Goal: Task Accomplishment & Management: Manage account settings

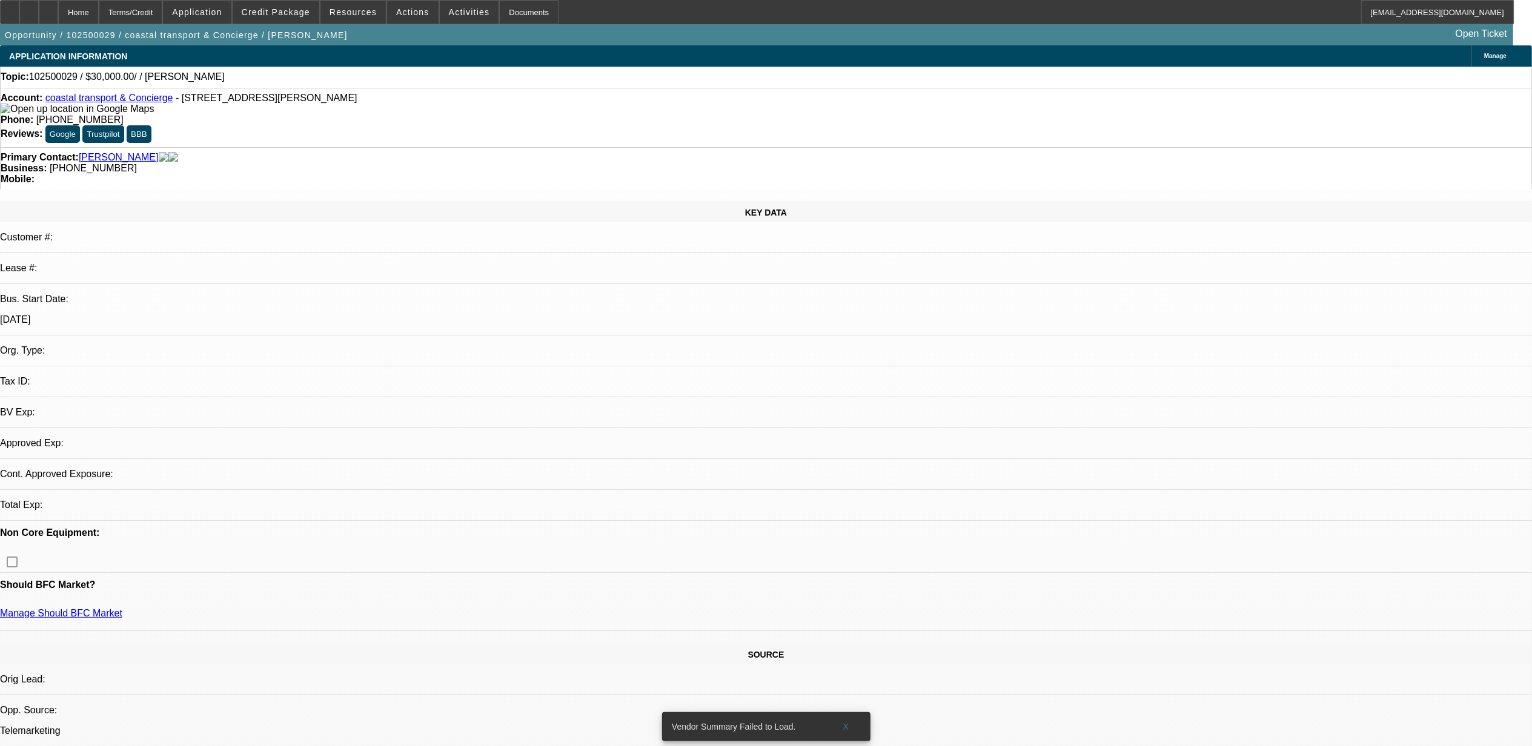
select select "0"
select select "2"
select select "0.1"
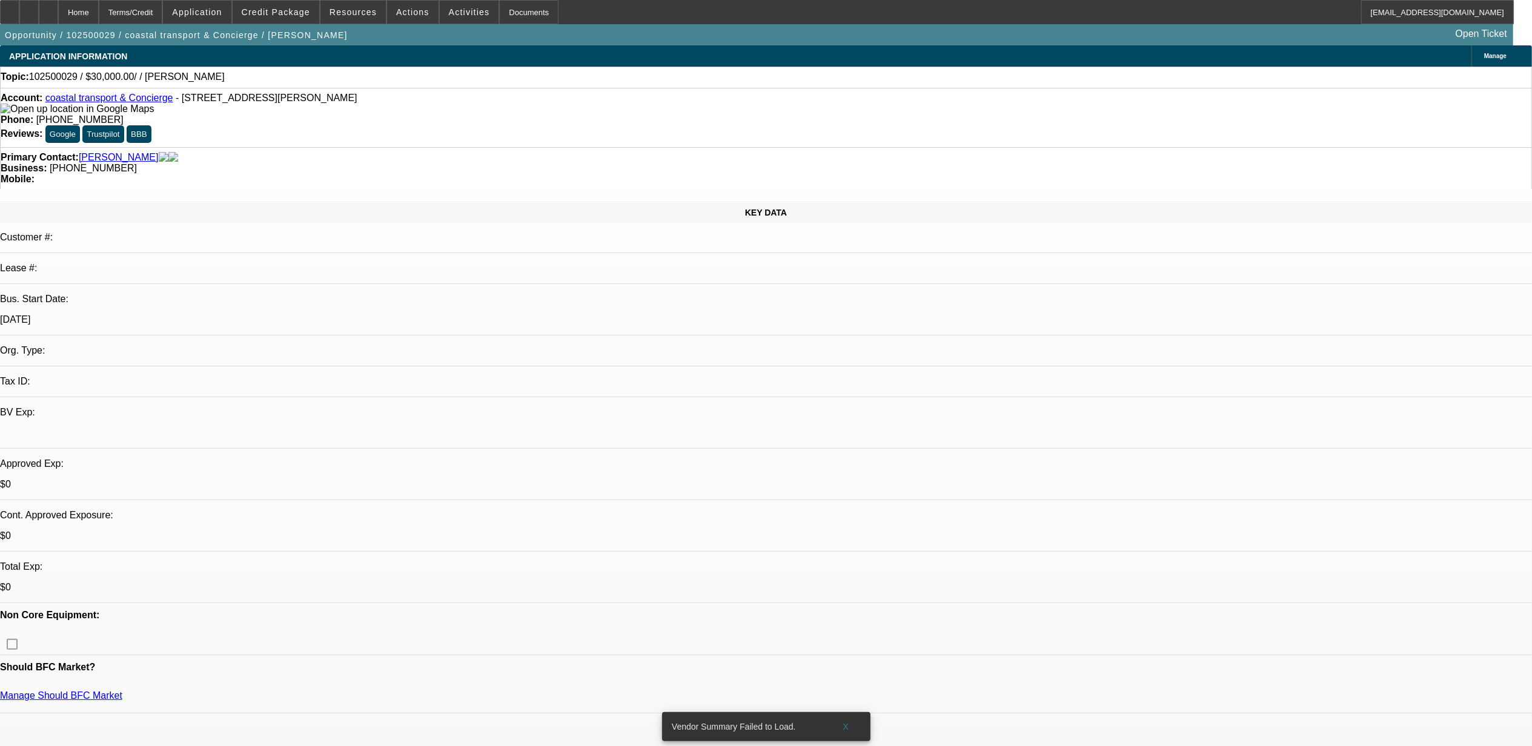
select select "1"
select select "2"
select select "4"
drag, startPoint x: 595, startPoint y: 270, endPoint x: 531, endPoint y: 271, distance: 64.2
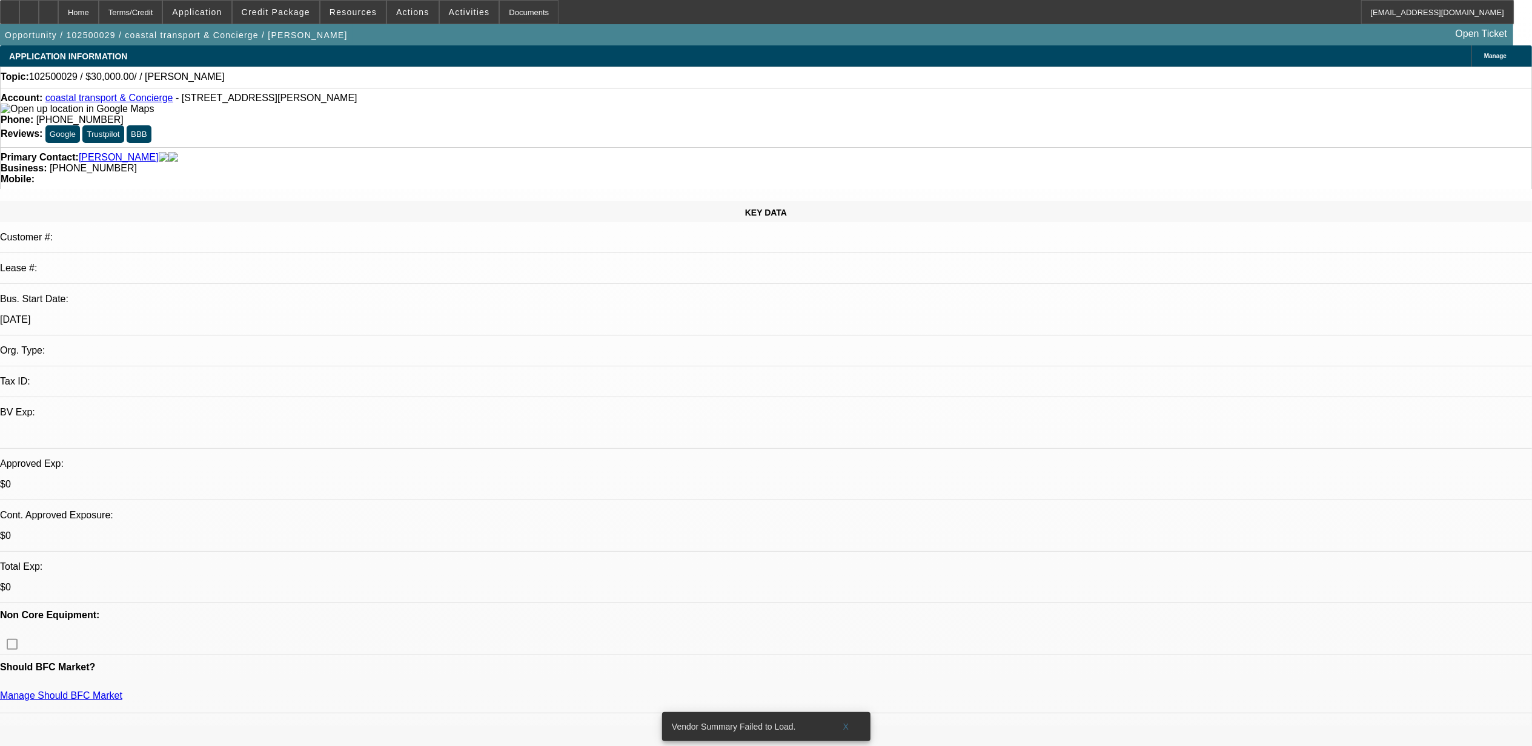
drag, startPoint x: 531, startPoint y: 271, endPoint x: 603, endPoint y: 272, distance: 72.7
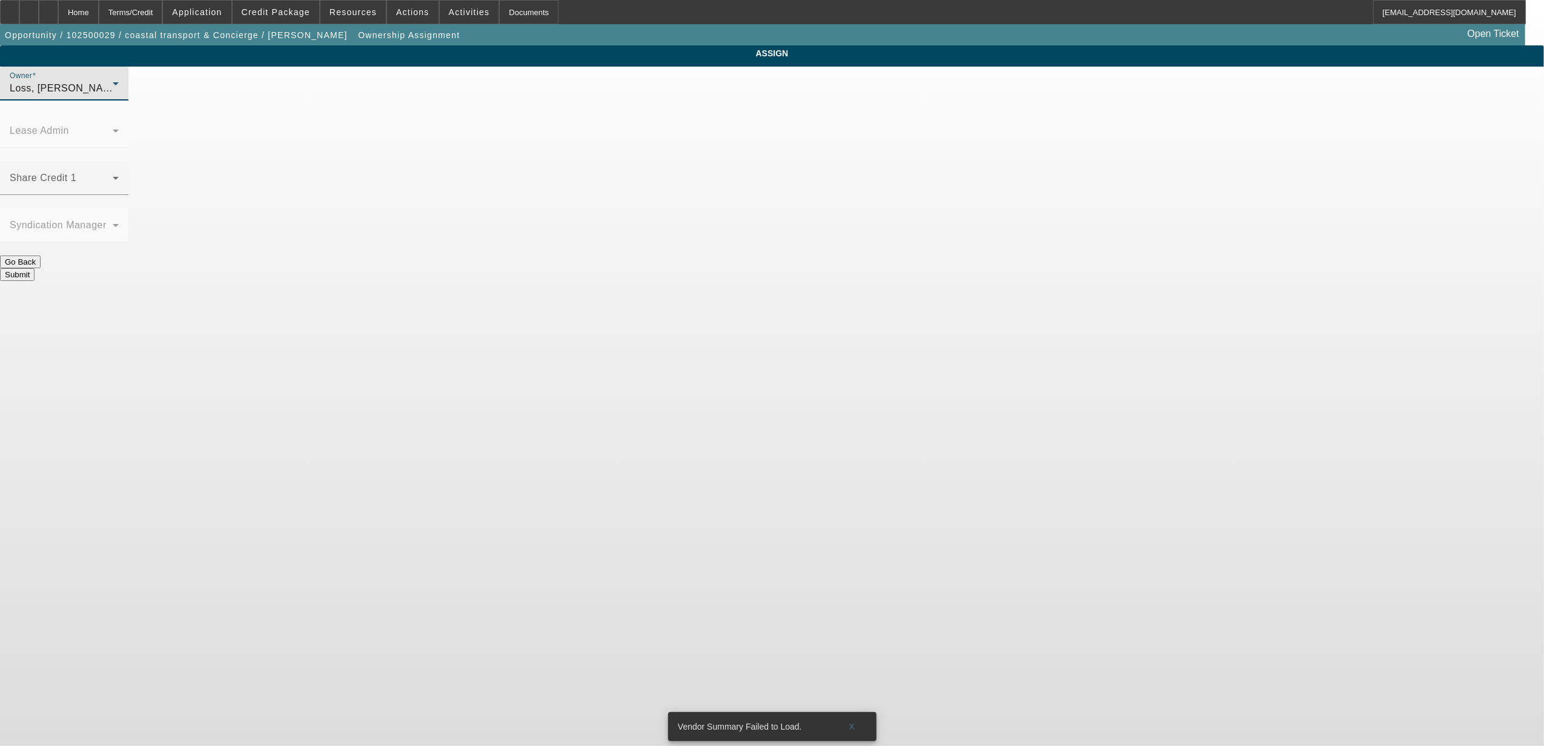
click at [113, 96] on div "Loss, Luke (Lvl 1)" at bounding box center [61, 88] width 103 height 15
click at [686, 225] on mat-option "Mansfield, Jeff (Lvl 6)" at bounding box center [684, 215] width 158 height 29
click at [113, 176] on span at bounding box center [61, 183] width 103 height 15
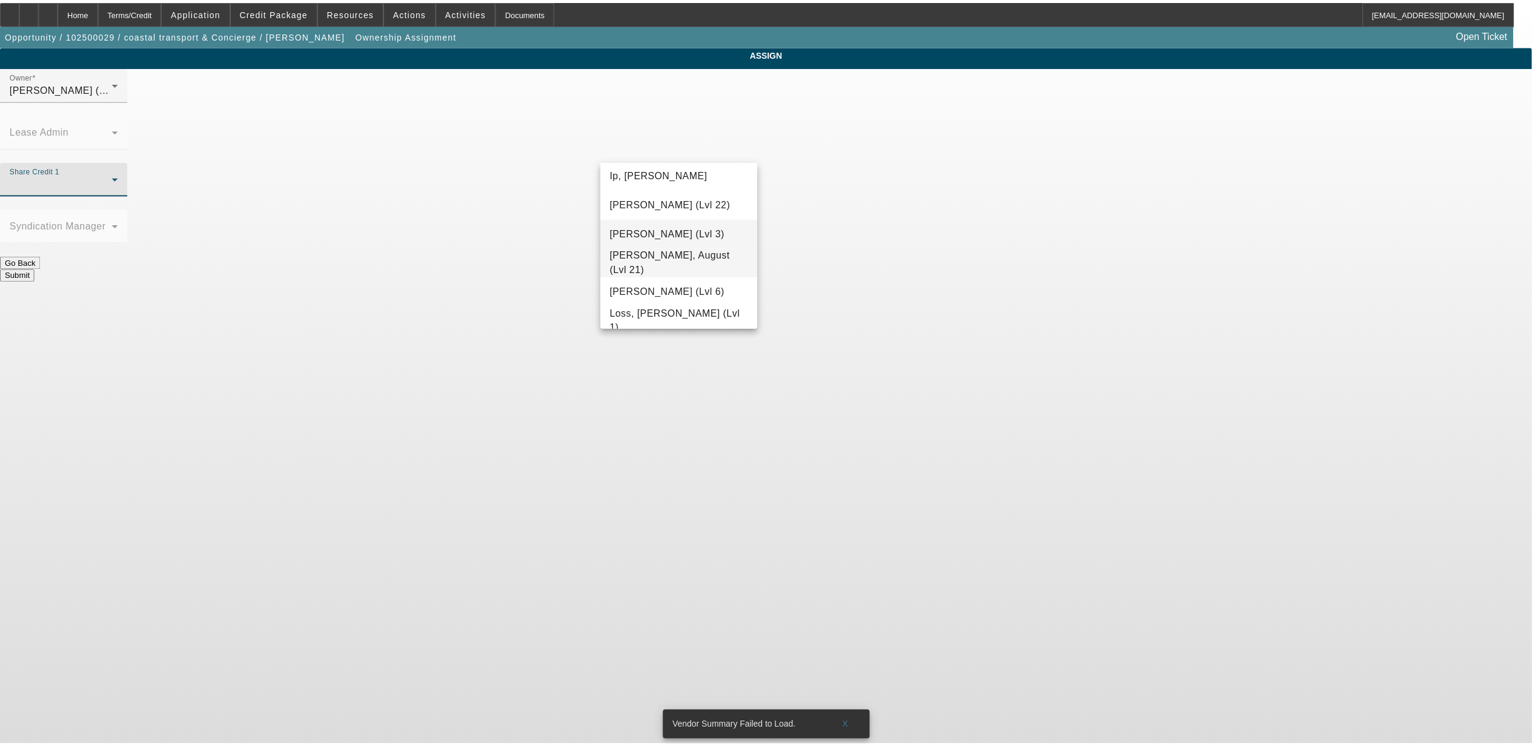
scroll to position [872, 0]
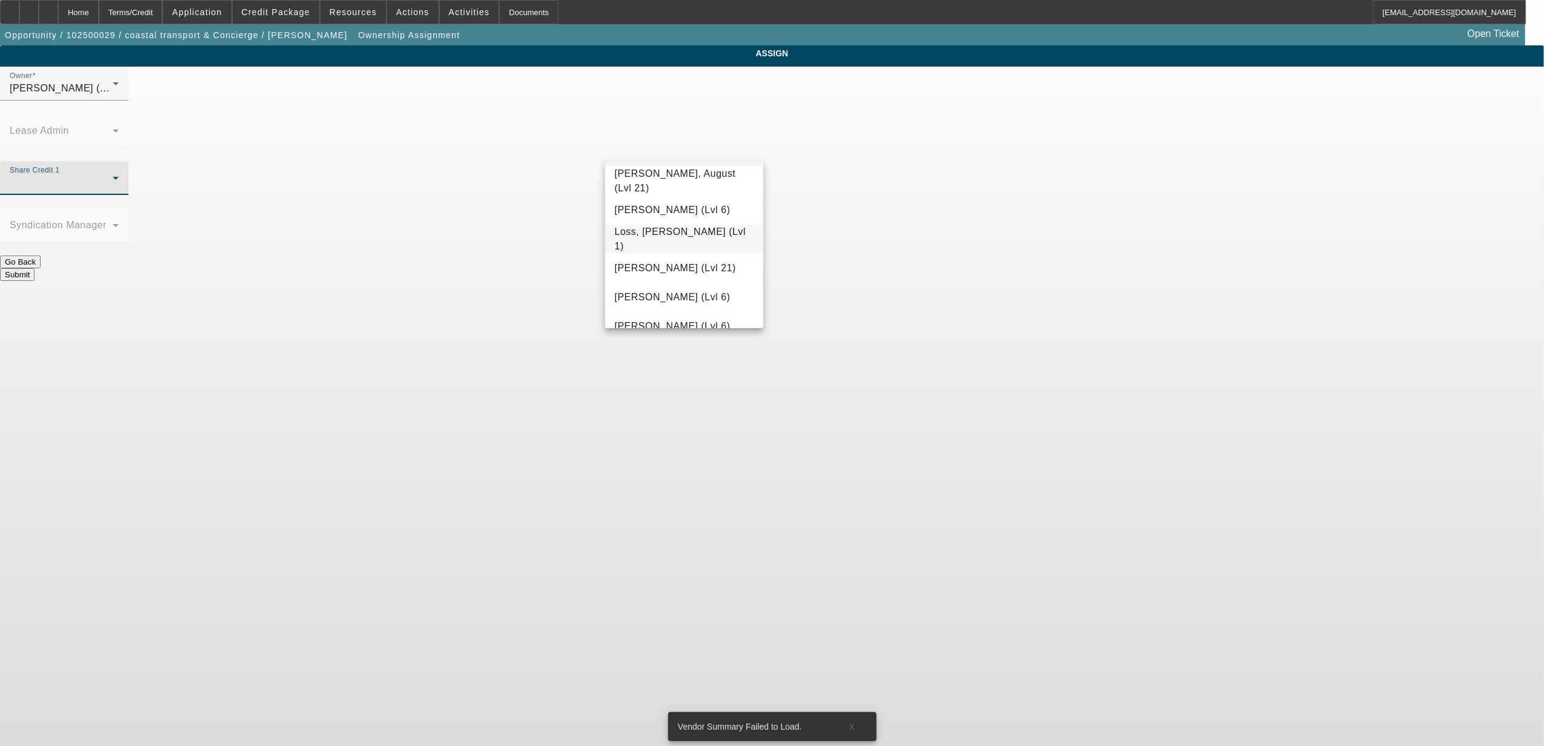
click at [664, 237] on span "Loss, Luke (Lvl 1)" at bounding box center [684, 239] width 139 height 29
click at [35, 268] on button "Submit" at bounding box center [17, 274] width 35 height 13
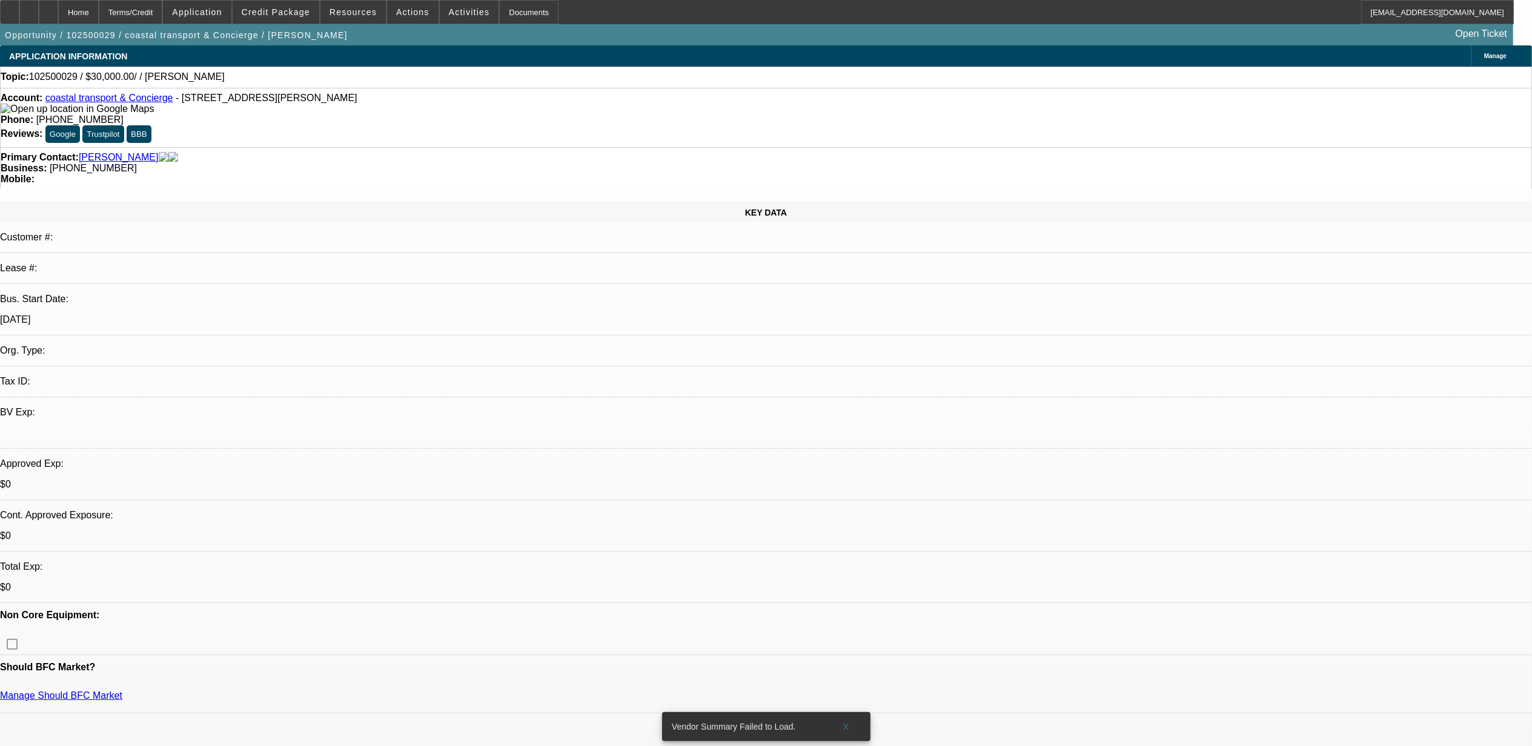
select select "0"
select select "2"
select select "0.1"
select select "4"
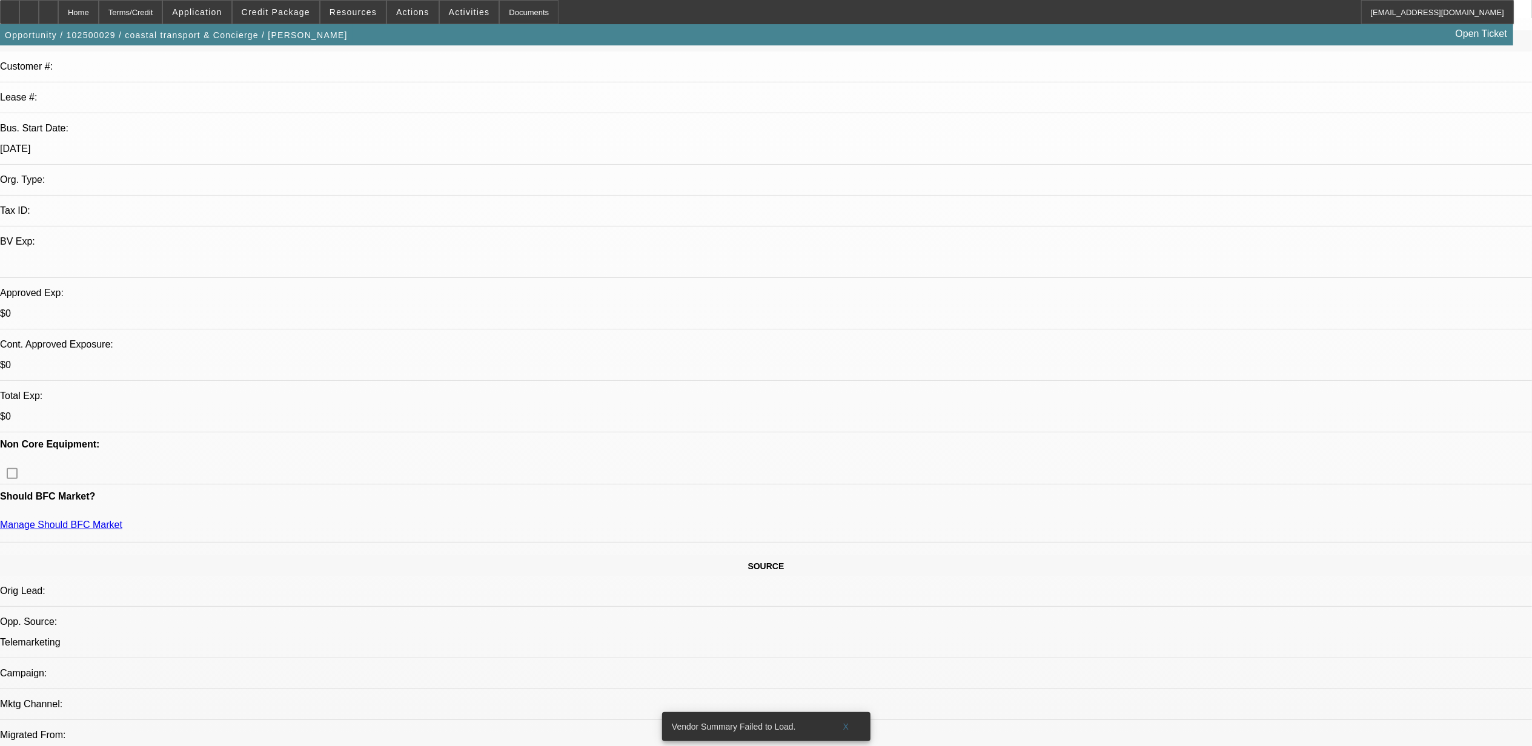
scroll to position [161, 0]
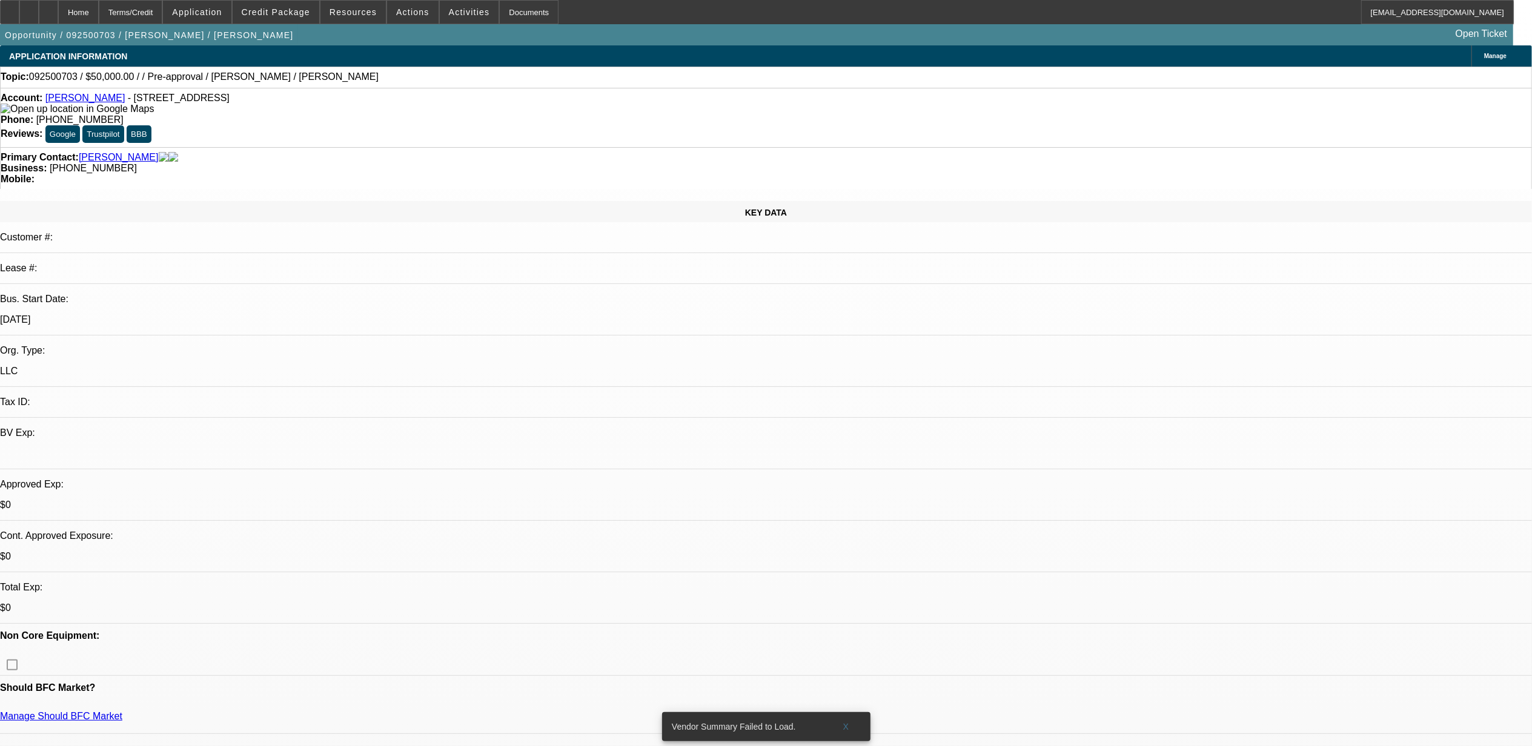
select select "0"
select select "2"
select select "0.1"
select select "1"
select select "2"
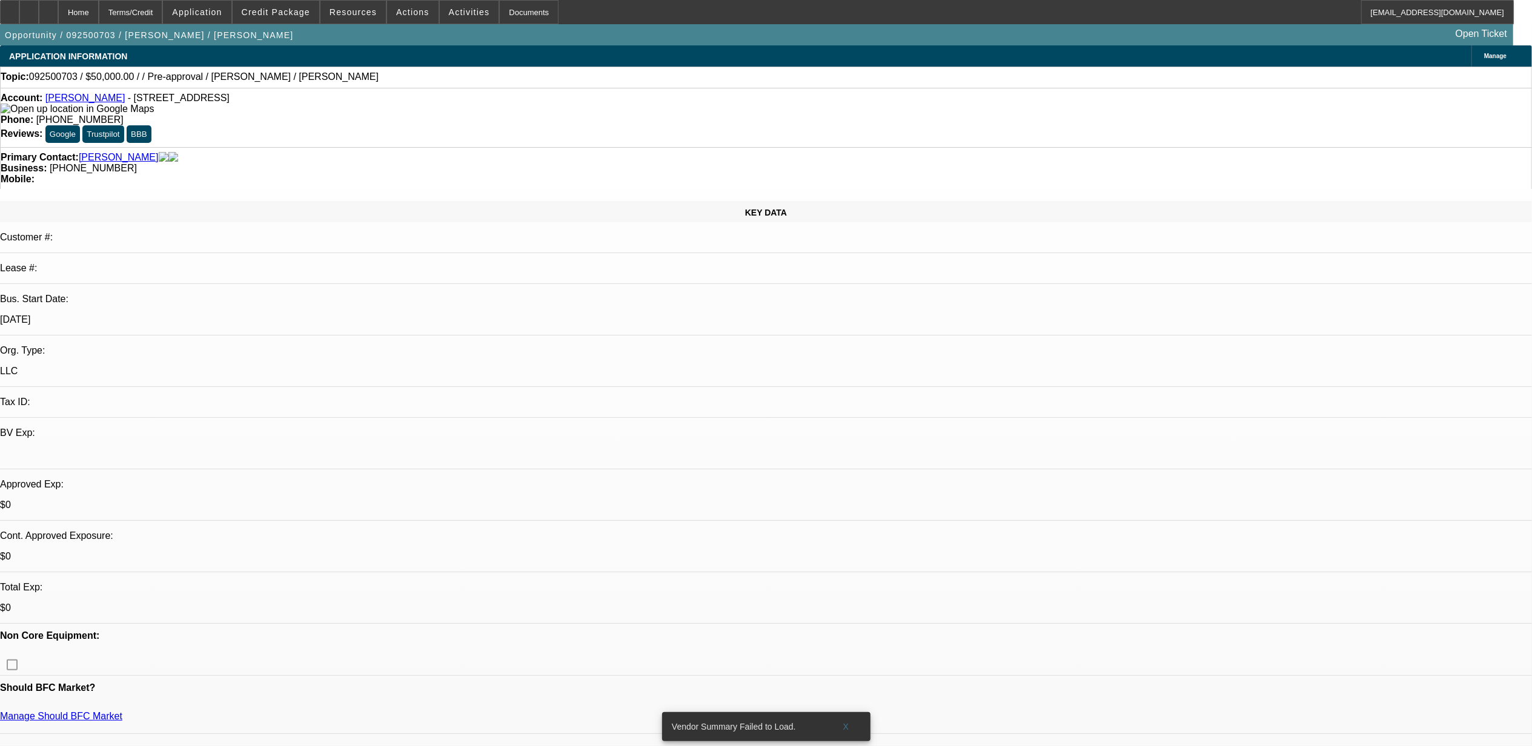
select select "4"
drag, startPoint x: 849, startPoint y: 719, endPoint x: 849, endPoint y: 662, distance: 57.0
click at [849, 719] on span at bounding box center [846, 726] width 39 height 29
drag, startPoint x: 584, startPoint y: 267, endPoint x: 517, endPoint y: 268, distance: 66.7
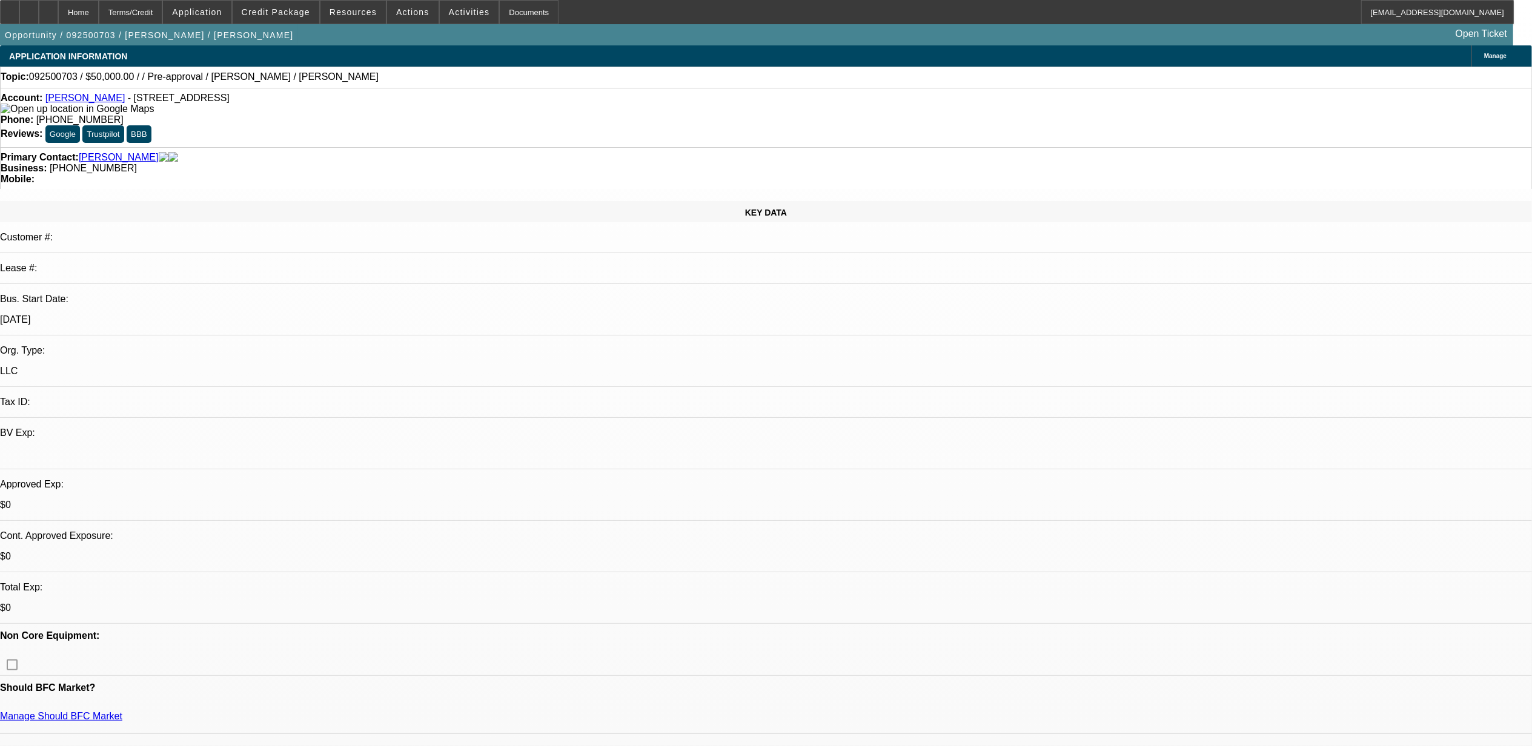
drag, startPoint x: 594, startPoint y: 267, endPoint x: 507, endPoint y: 267, distance: 87.2
drag, startPoint x: 507, startPoint y: 265, endPoint x: 594, endPoint y: 264, distance: 86.6
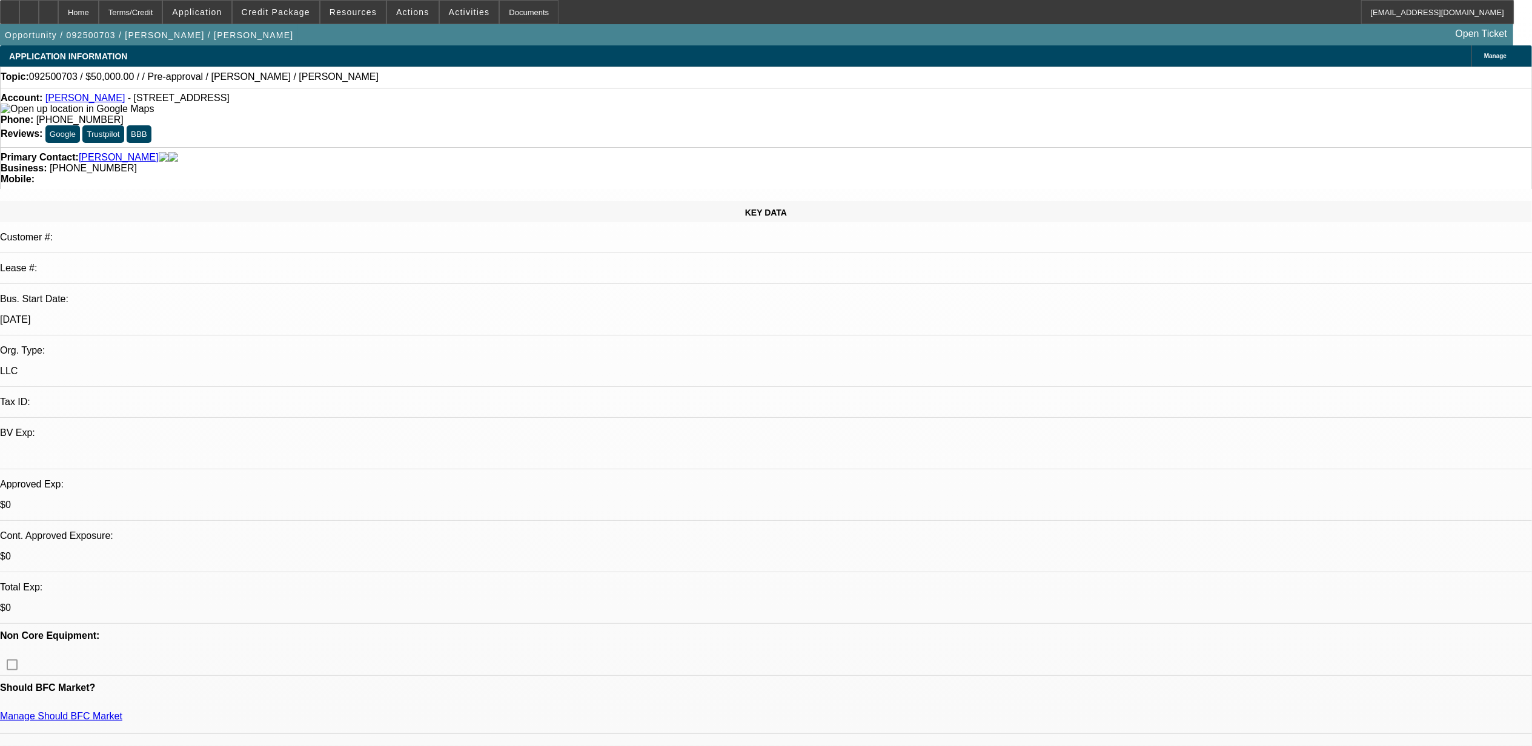
drag, startPoint x: 590, startPoint y: 264, endPoint x: 519, endPoint y: 268, distance: 71.6
drag, startPoint x: 519, startPoint y: 268, endPoint x: 594, endPoint y: 269, distance: 75.1
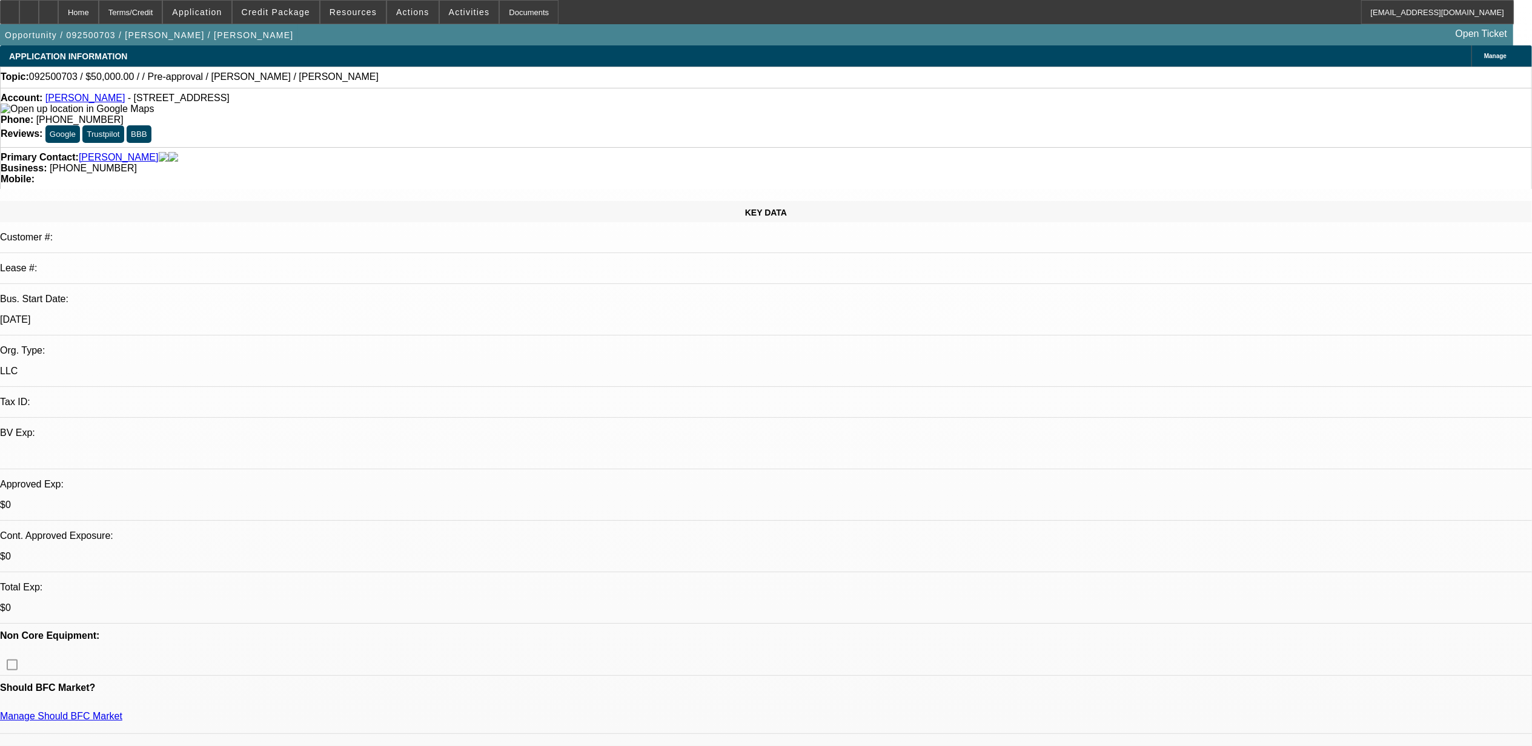
drag, startPoint x: 591, startPoint y: 267, endPoint x: 534, endPoint y: 269, distance: 57.6
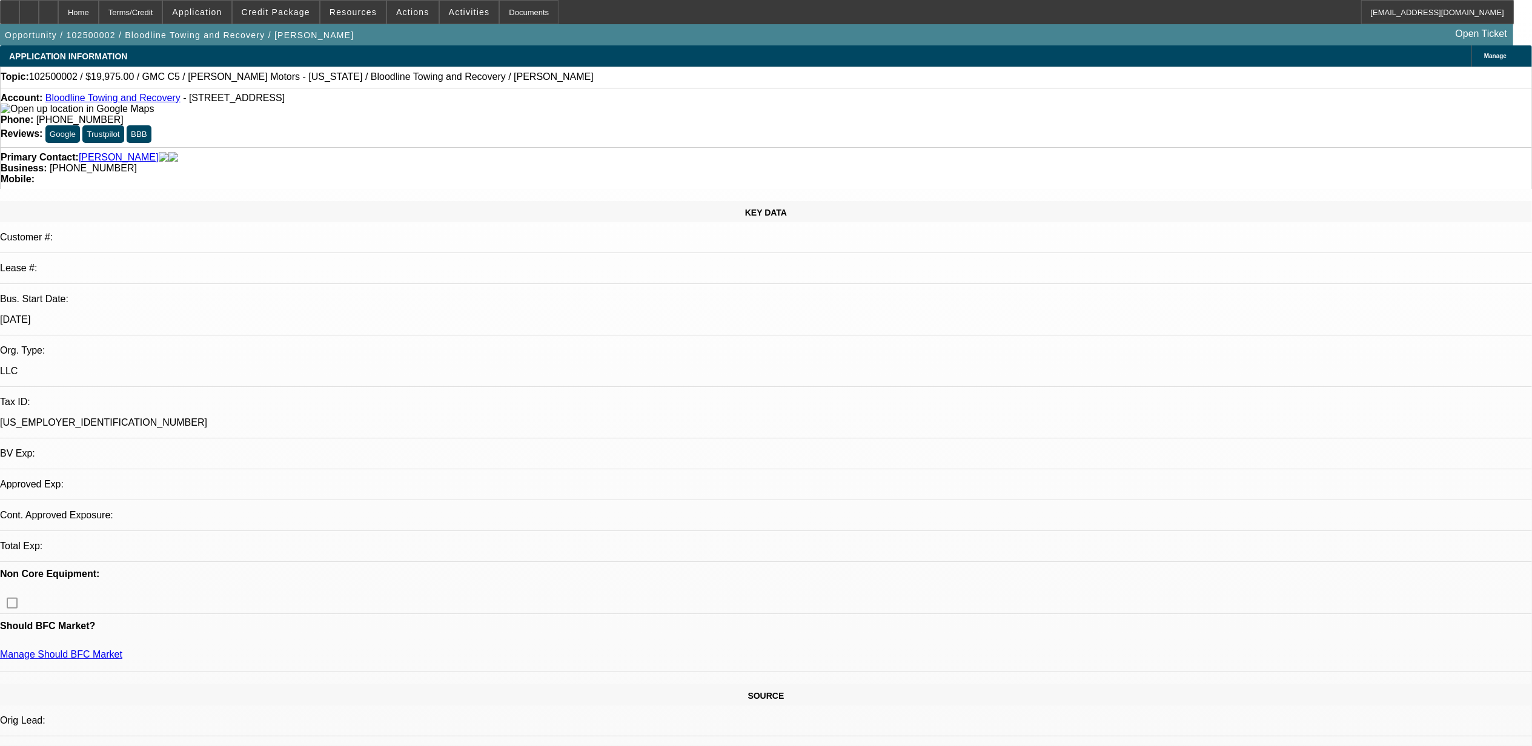
select select "0"
select select "0.15"
select select "2"
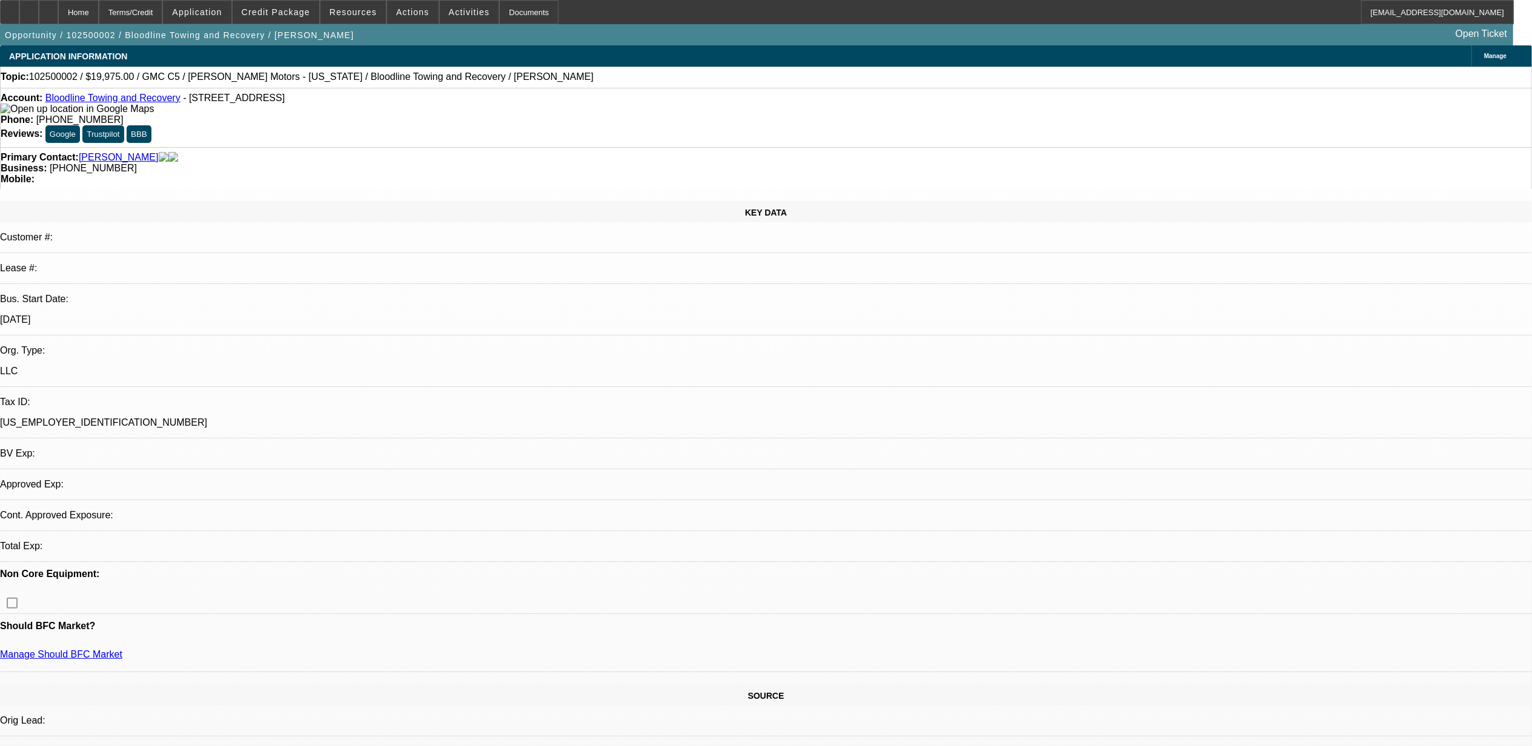
select select "0"
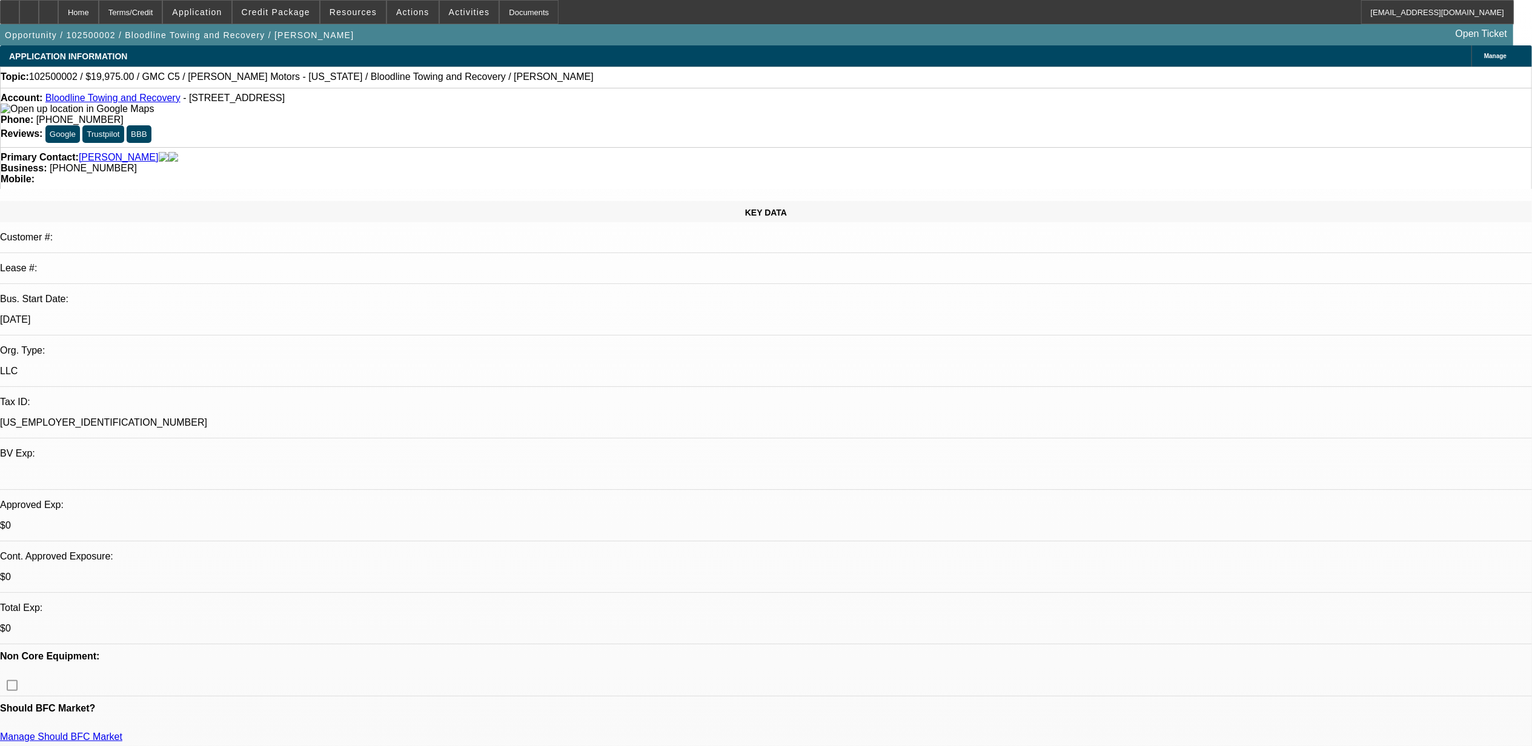
select select "1"
select select "2"
select select "6"
select select "1"
select select "2"
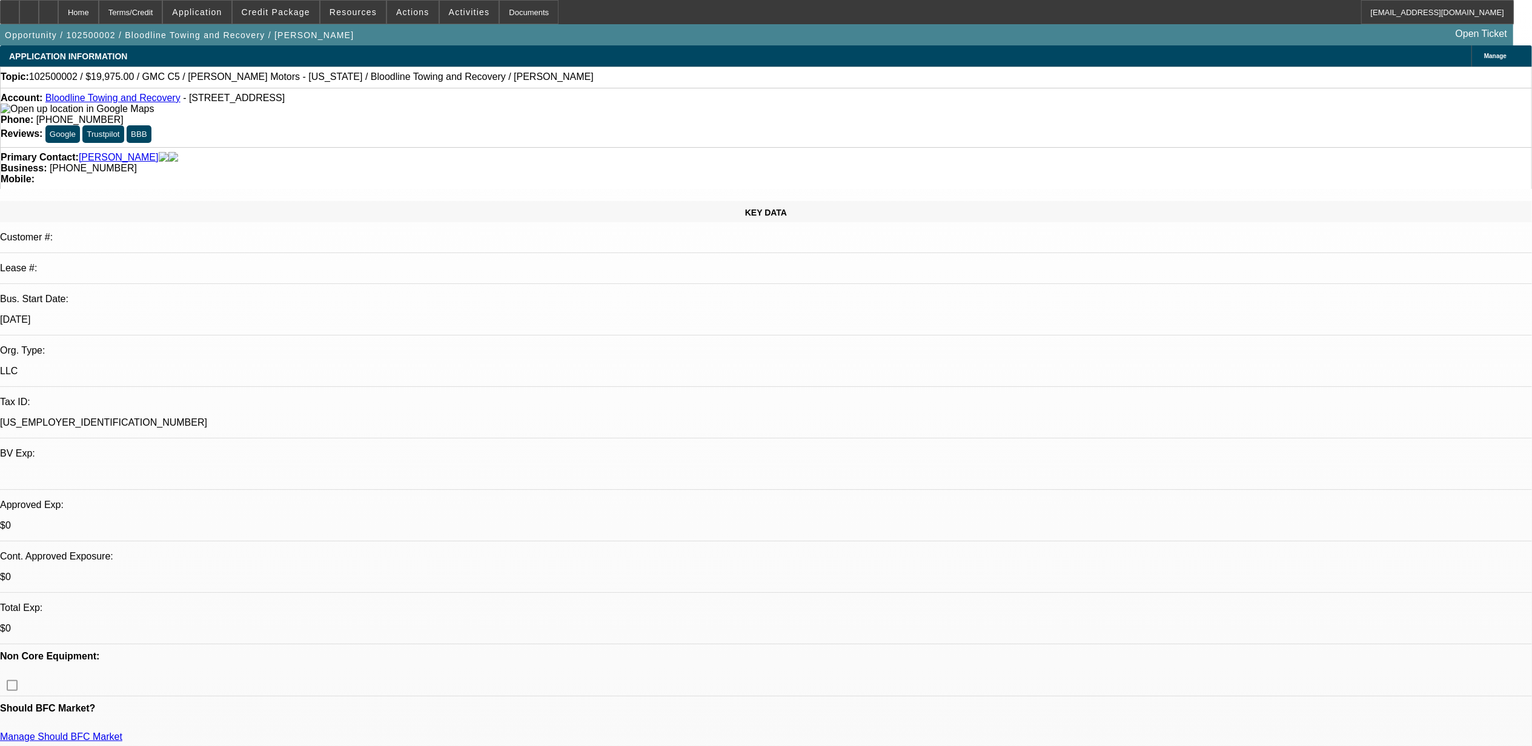
select select "6"
drag, startPoint x: 589, startPoint y: 279, endPoint x: 514, endPoint y: 289, distance: 75.8
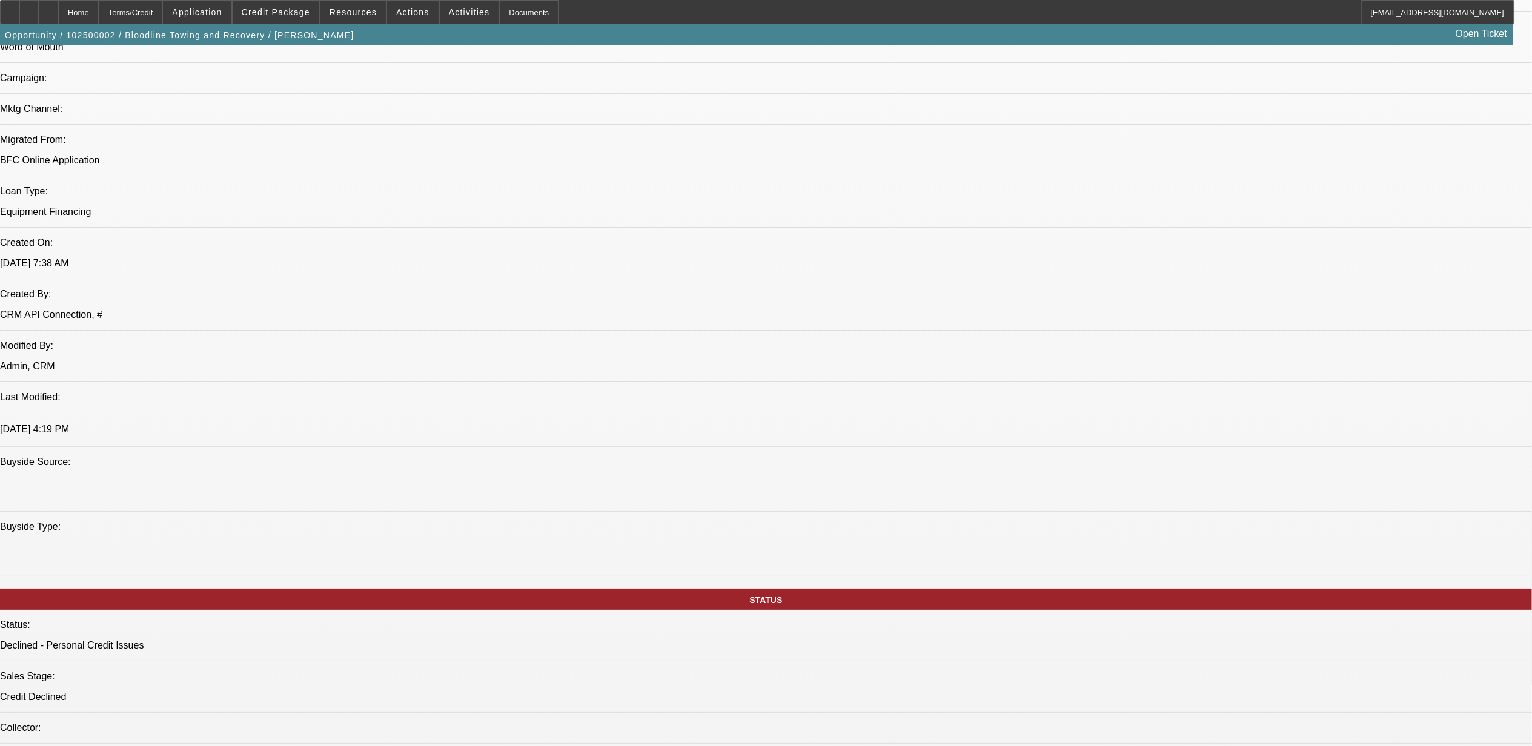
scroll to position [727, 0]
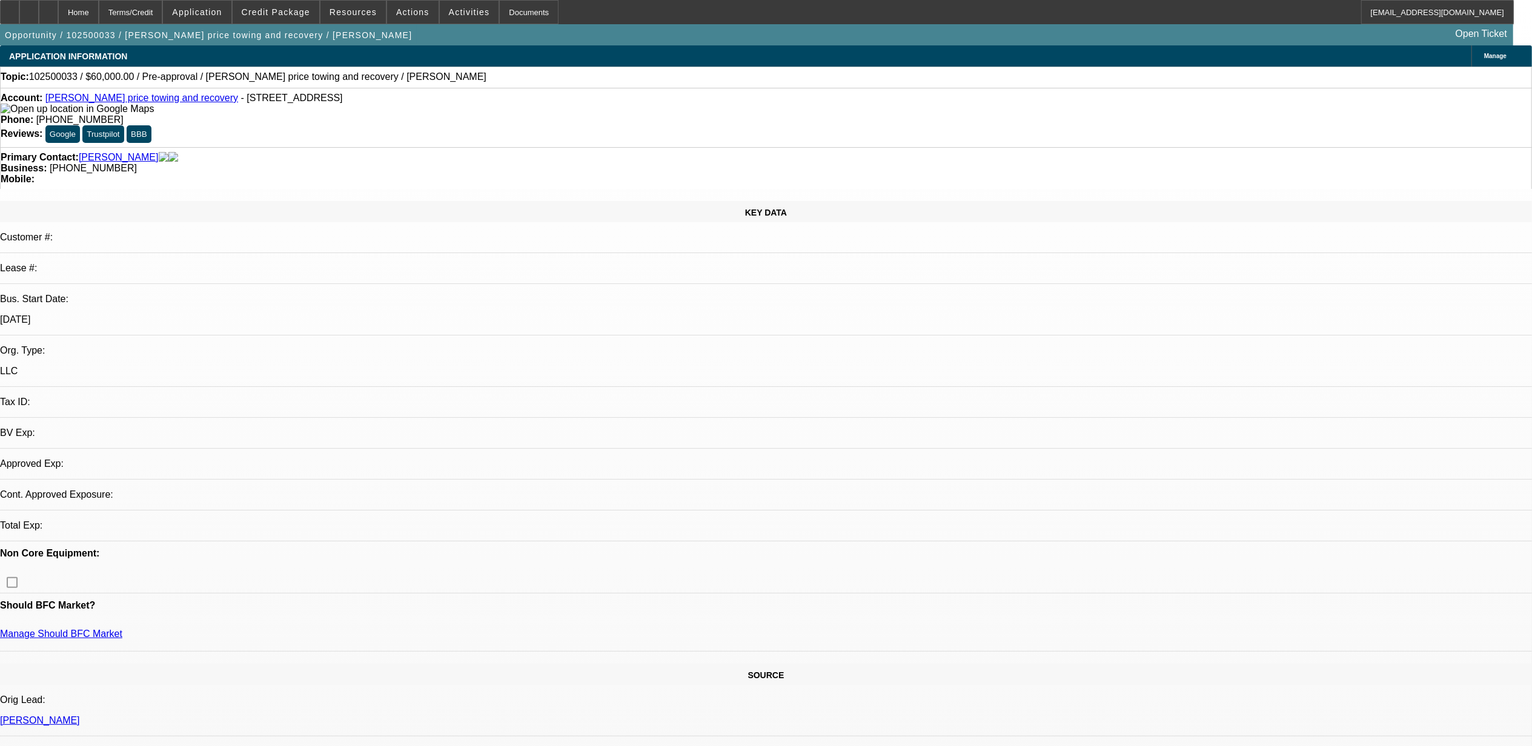
select select "0"
select select "2"
select select "0.1"
select select "4"
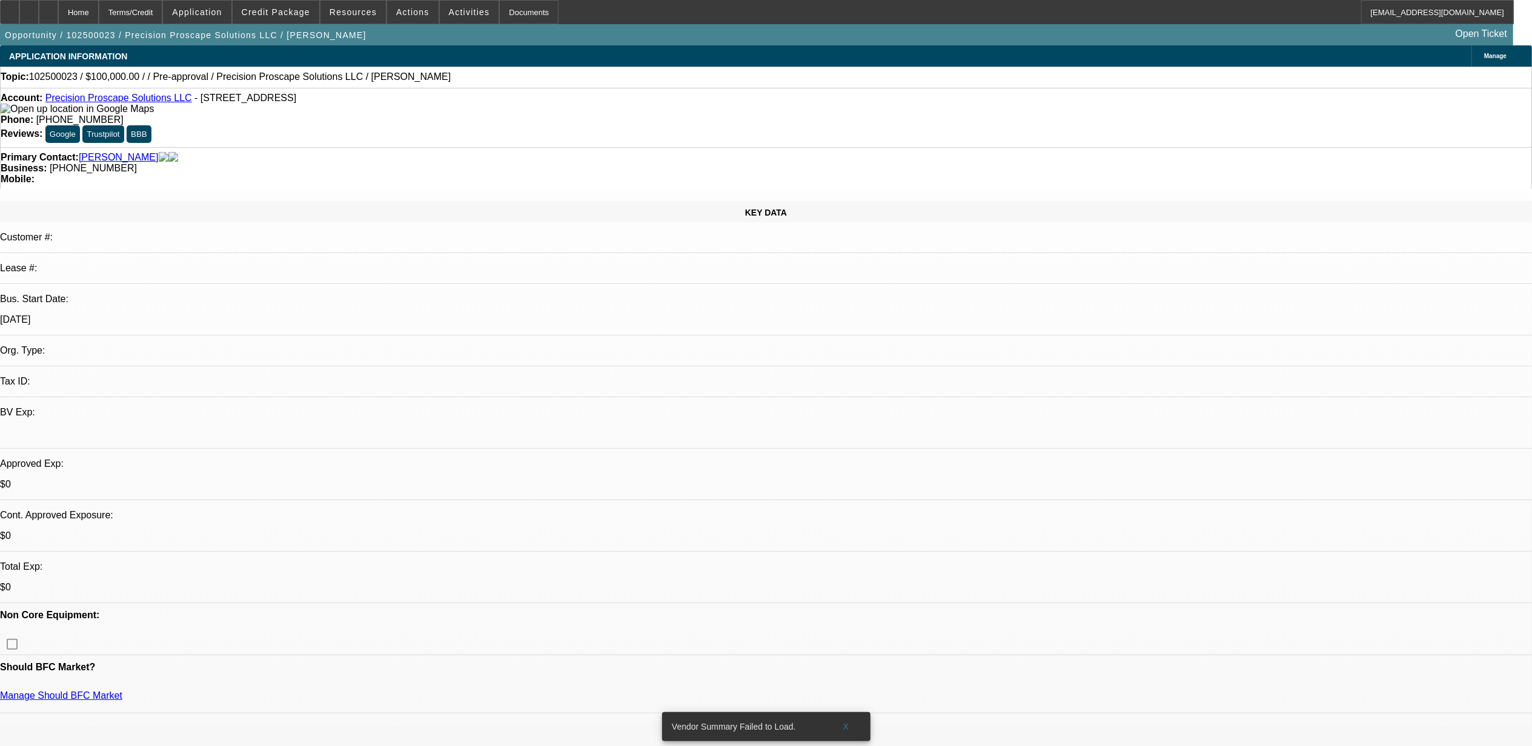
select select "0"
select select "2"
select select "0.1"
select select "1"
select select "2"
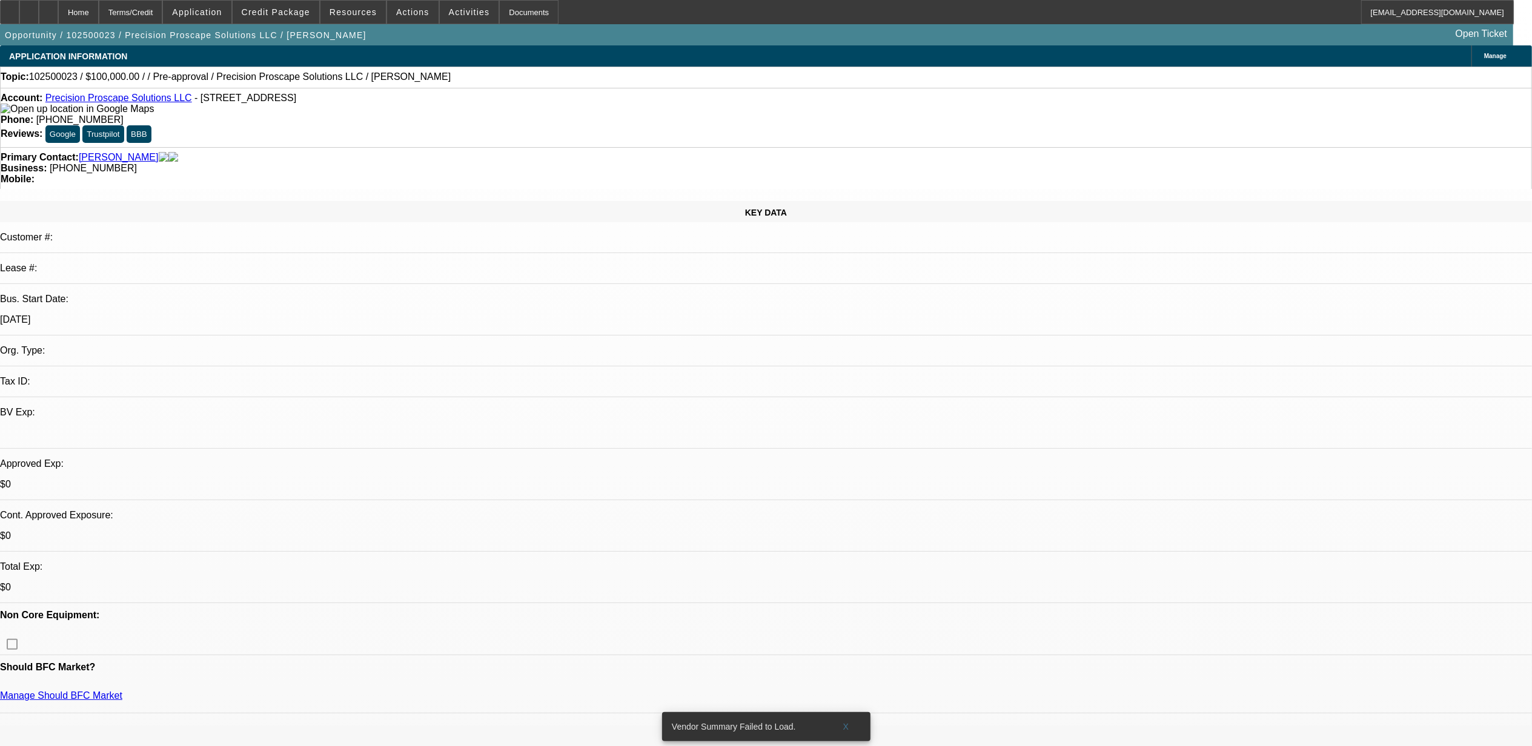
select select "4"
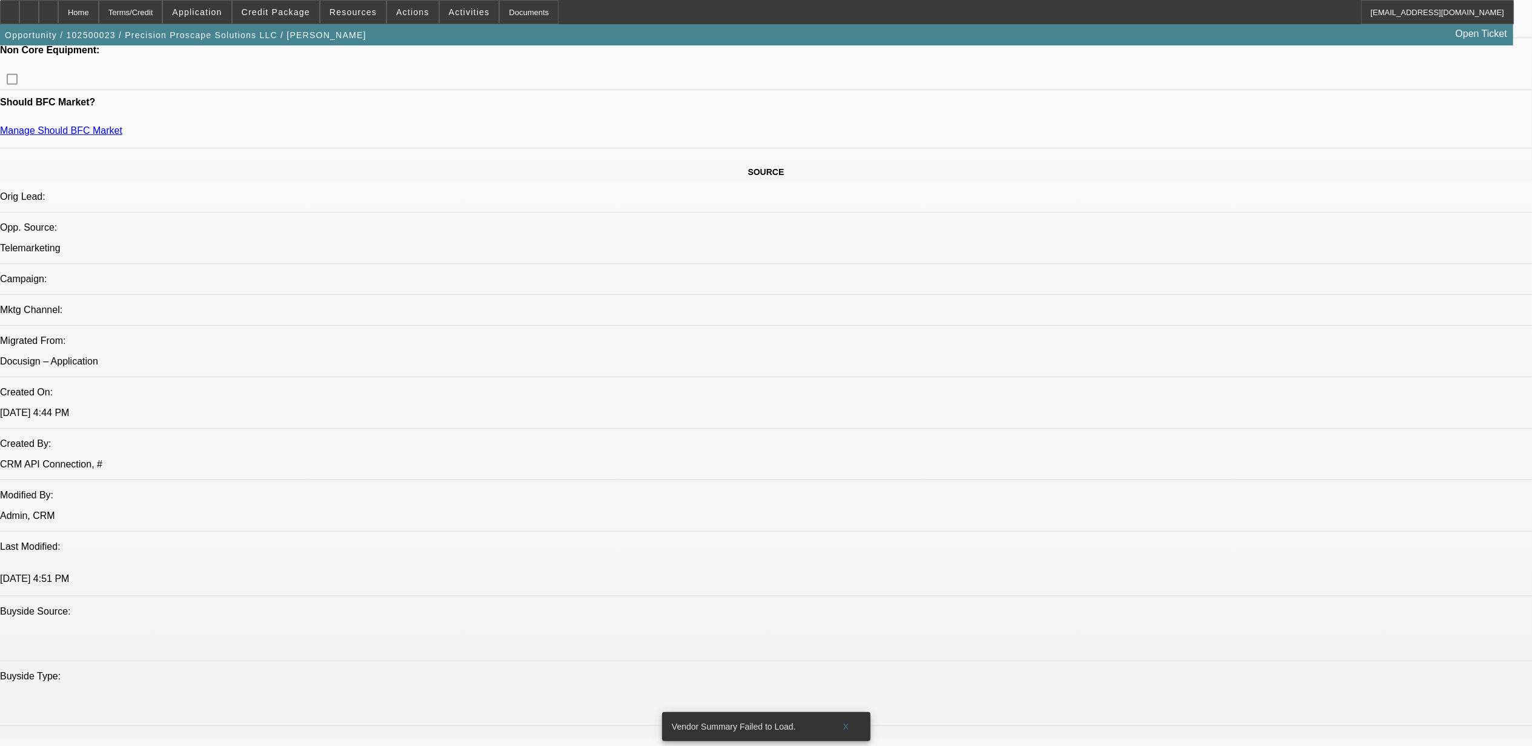
scroll to position [81, 0]
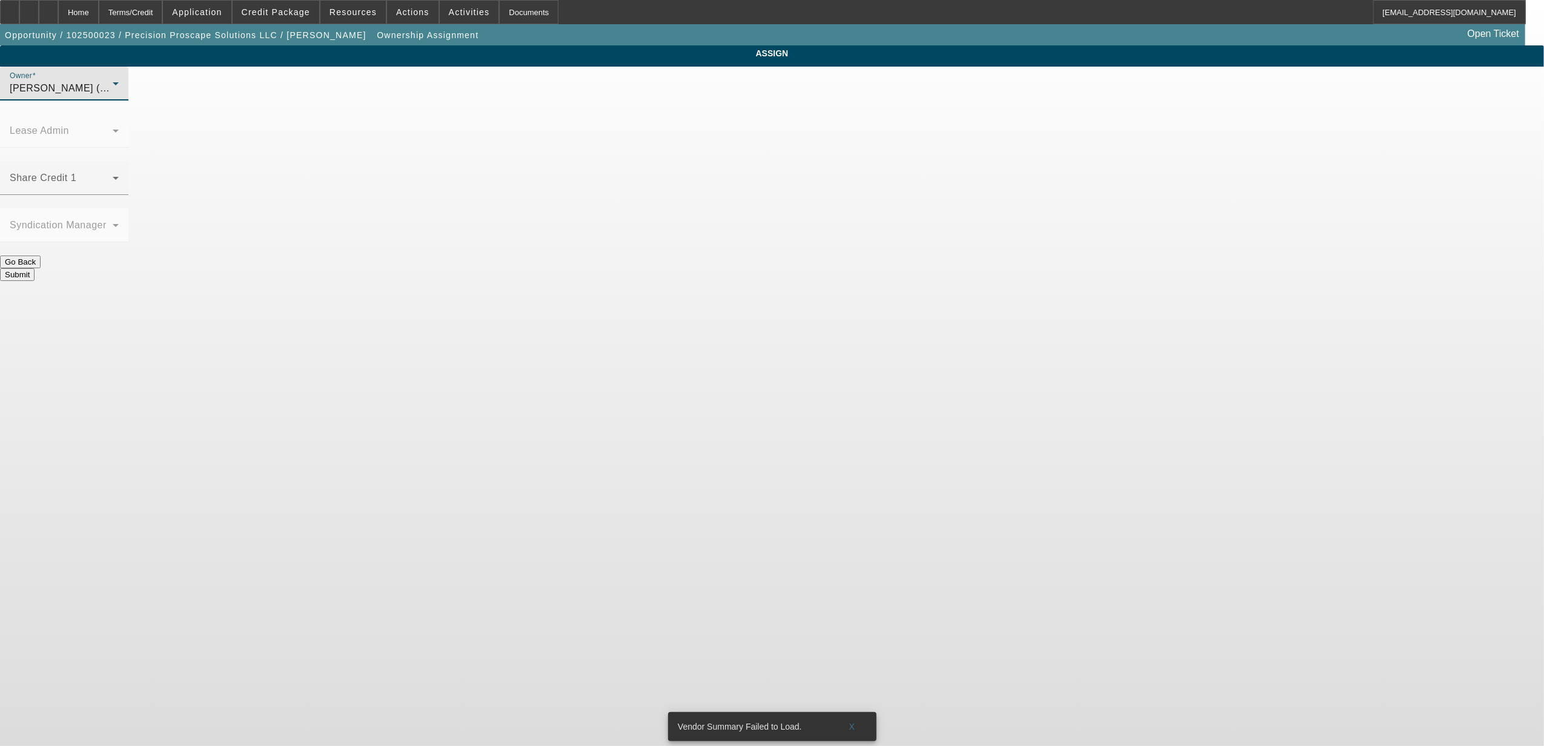
click at [113, 95] on div "Fredericks, Jack (Lvl 1)" at bounding box center [61, 88] width 103 height 15
click at [687, 211] on span "Mansfield, Jeff (Lvl 6)" at bounding box center [673, 215] width 116 height 15
click at [113, 176] on span at bounding box center [61, 183] width 103 height 15
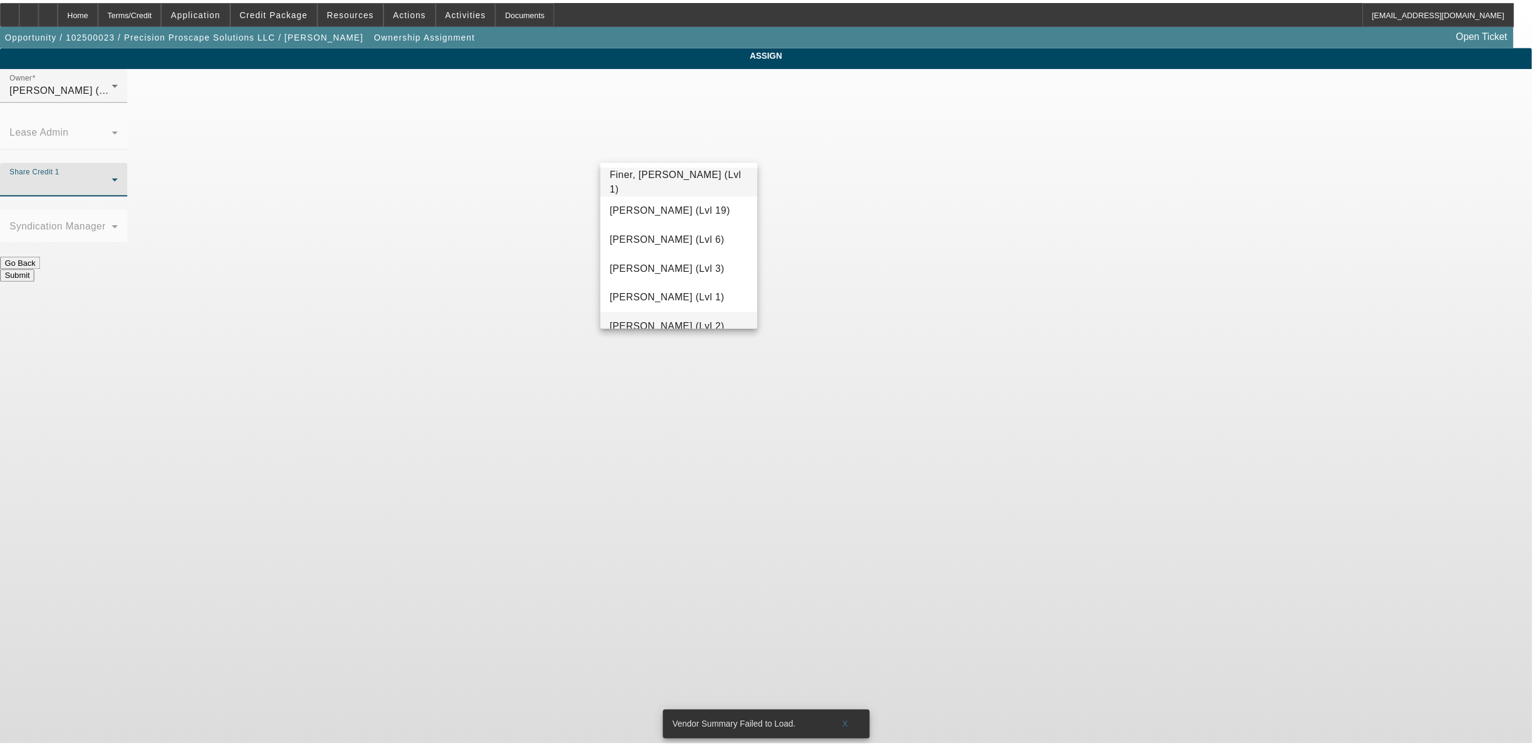
scroll to position [407, 0]
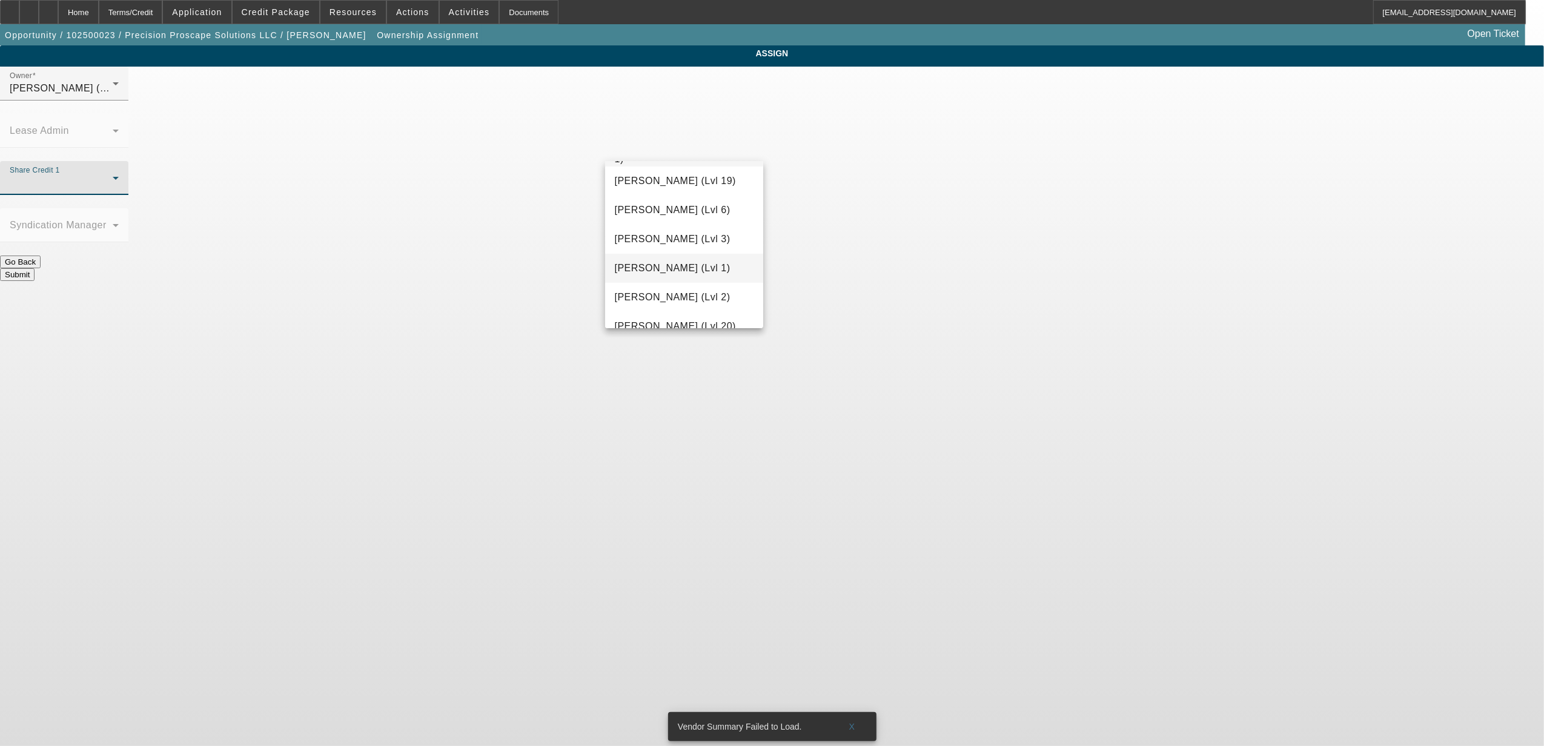
click at [682, 276] on mat-option "Fredericks, Jack (Lvl 1)" at bounding box center [684, 268] width 158 height 29
click at [35, 268] on button "Submit" at bounding box center [17, 274] width 35 height 13
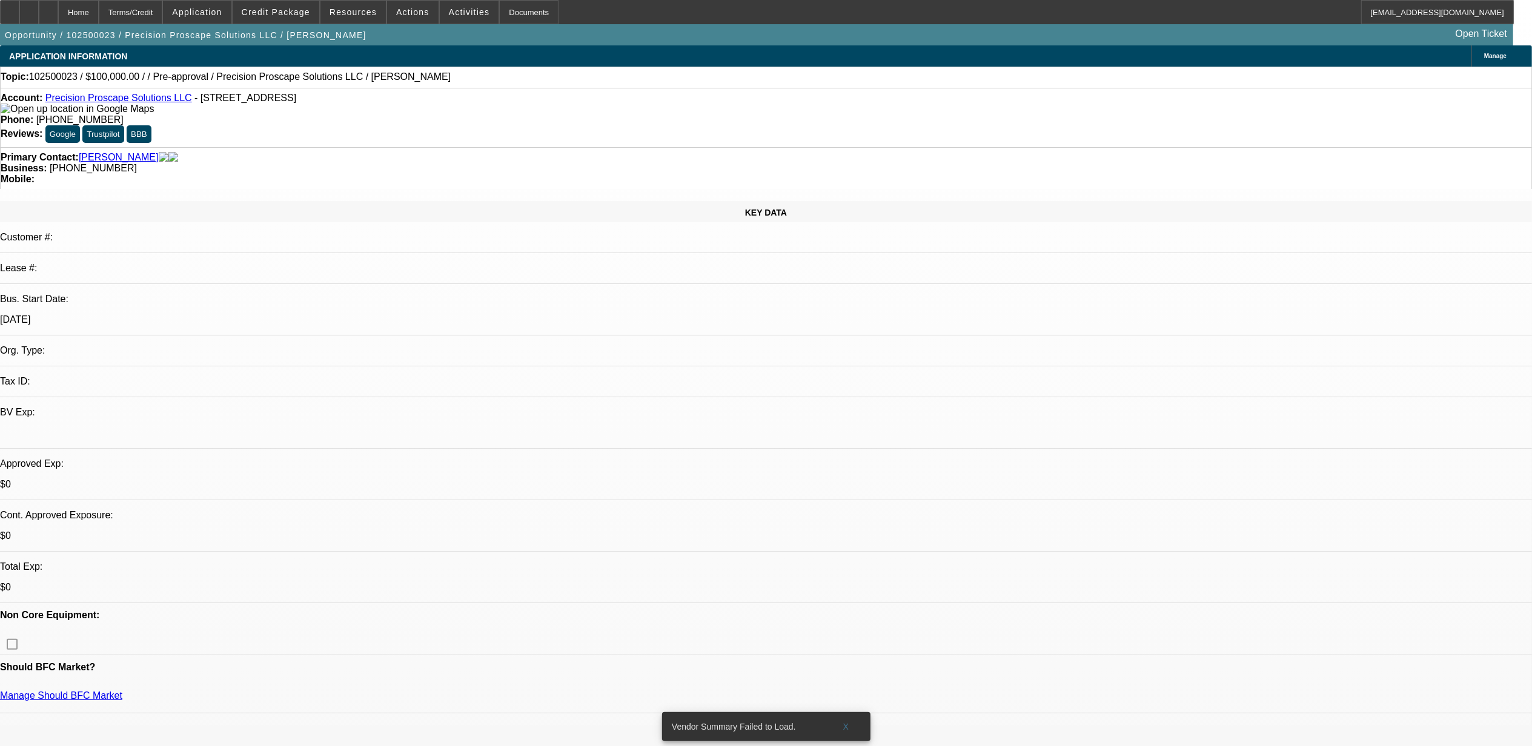
select select "0"
select select "2"
select select "0.1"
select select "4"
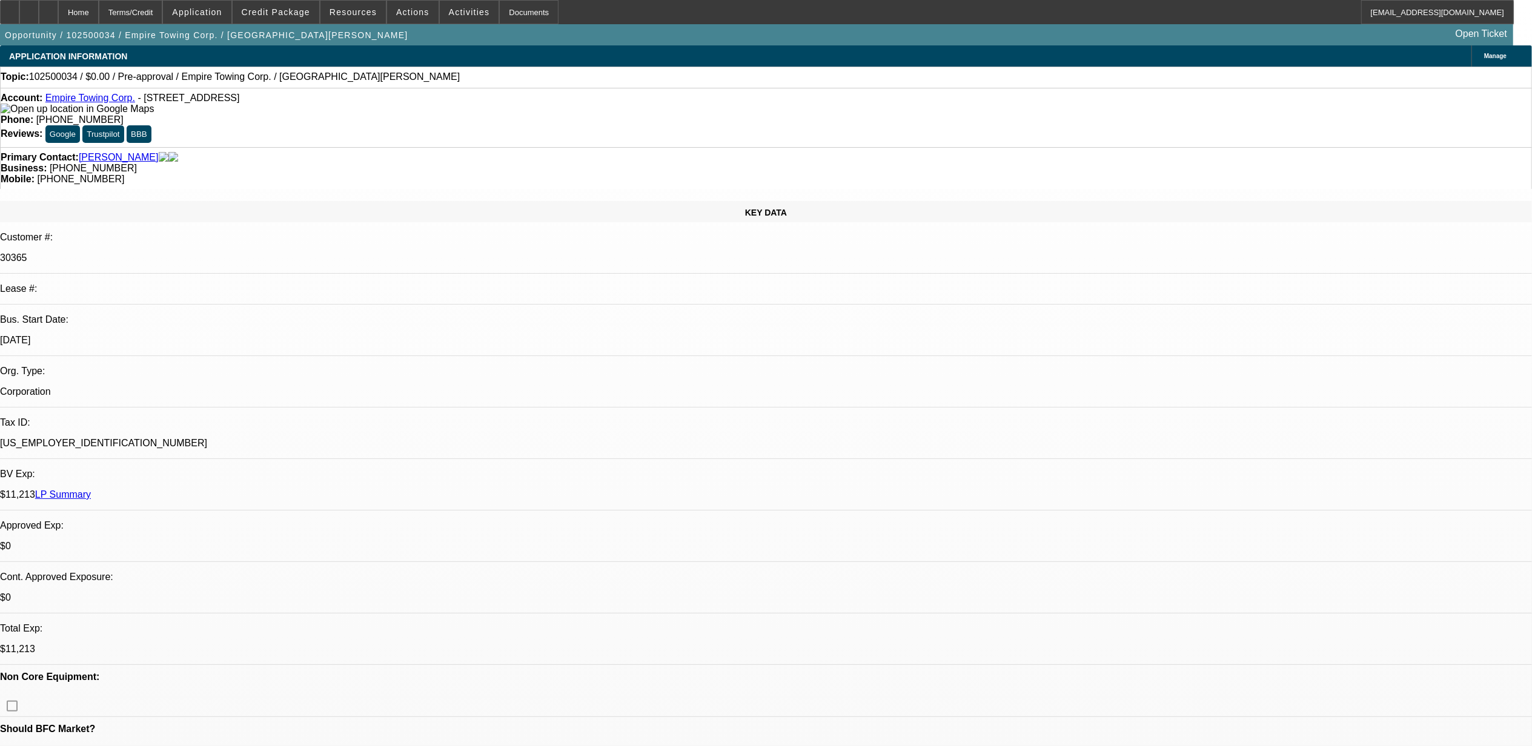
select select "0"
select select "2"
select select "0.1"
select select "4"
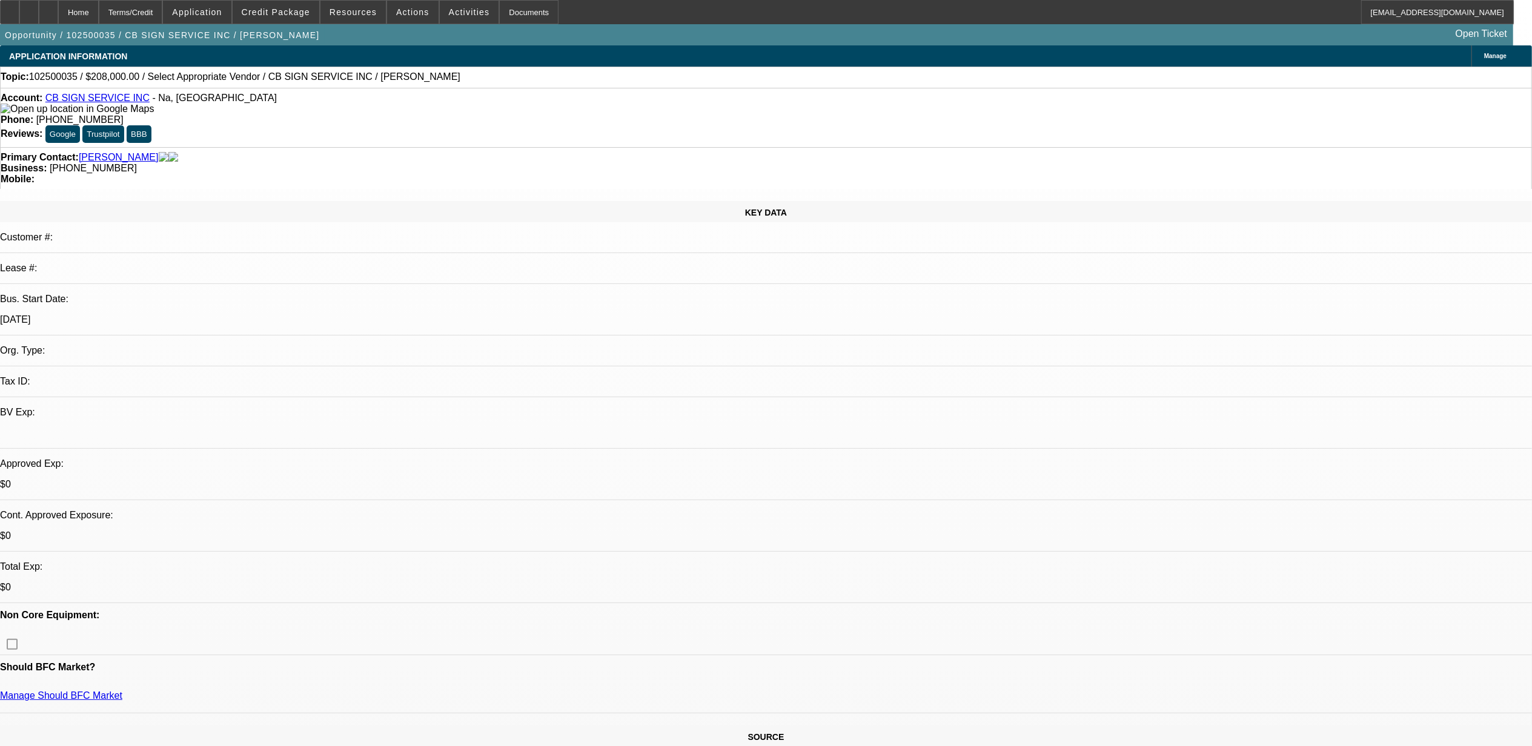
select select "0"
select select "2"
select select "0.1"
select select "1"
select select "2"
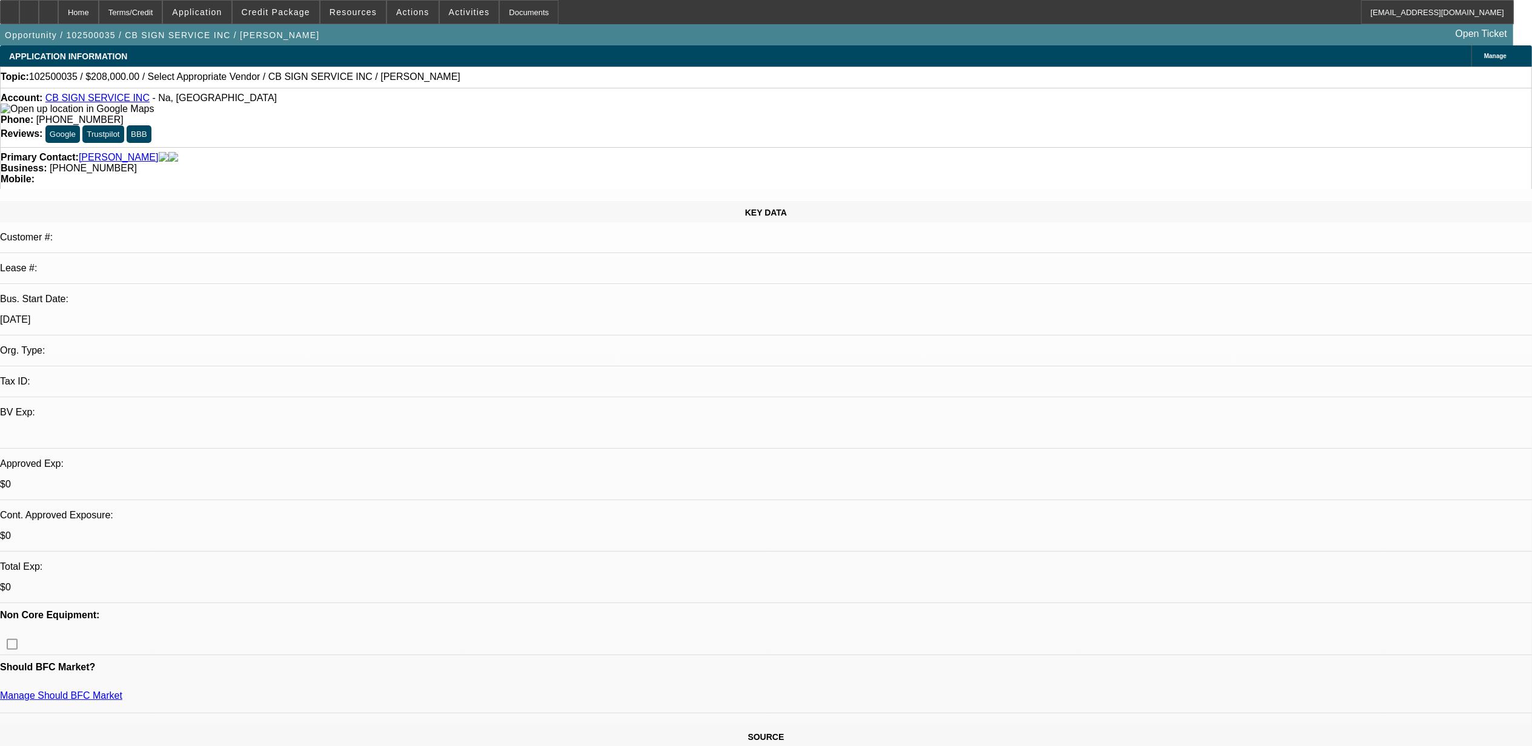
select select "4"
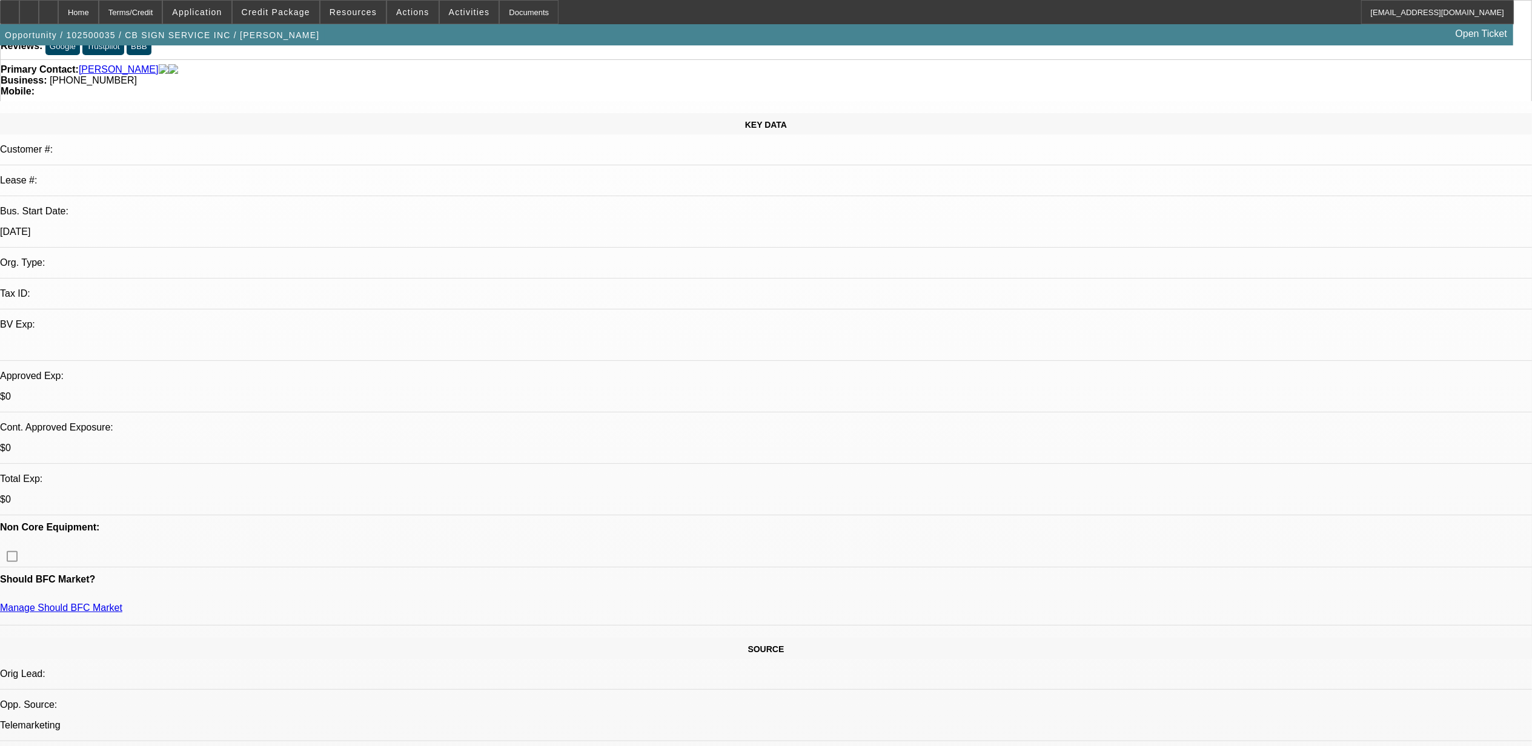
scroll to position [81, 0]
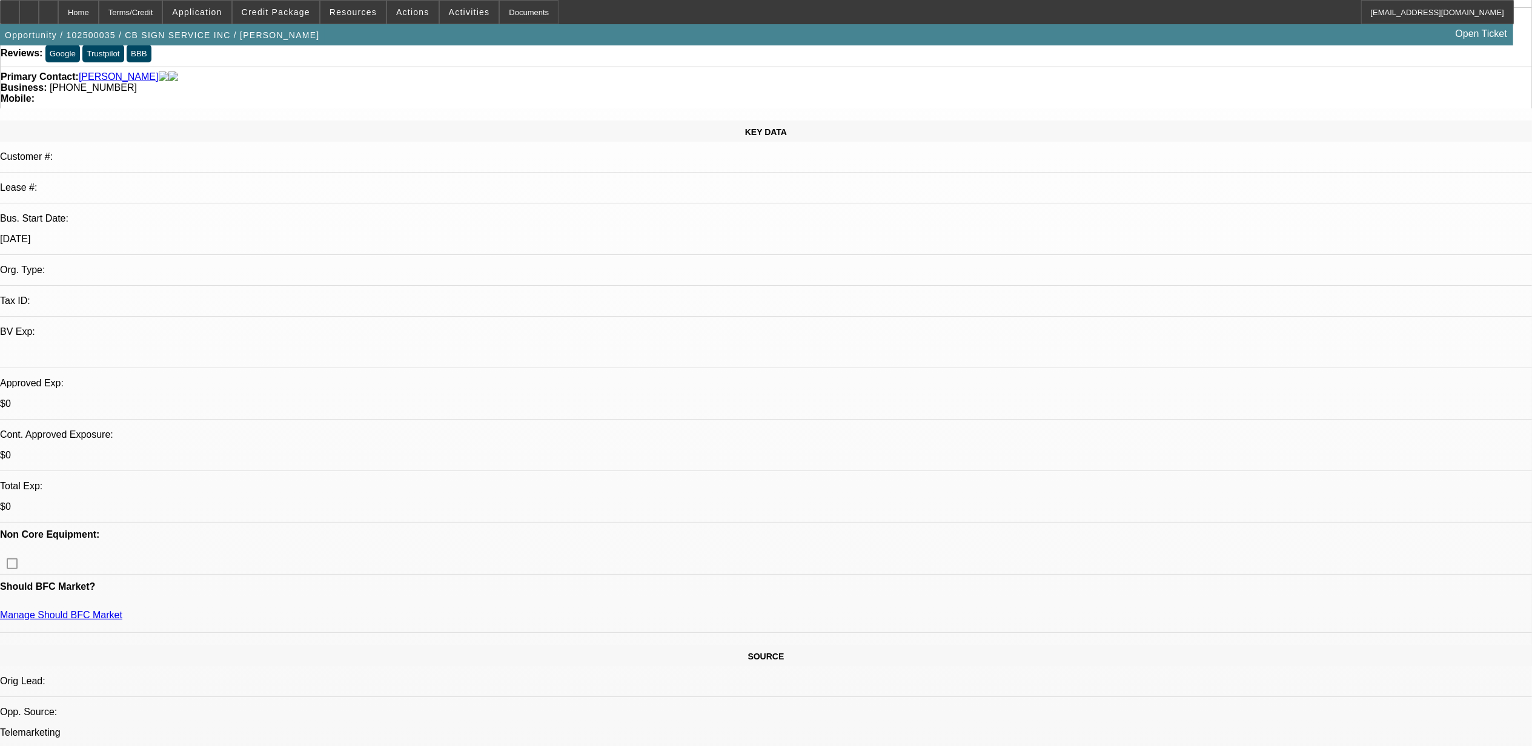
drag, startPoint x: 597, startPoint y: 185, endPoint x: 553, endPoint y: 190, distance: 44.5
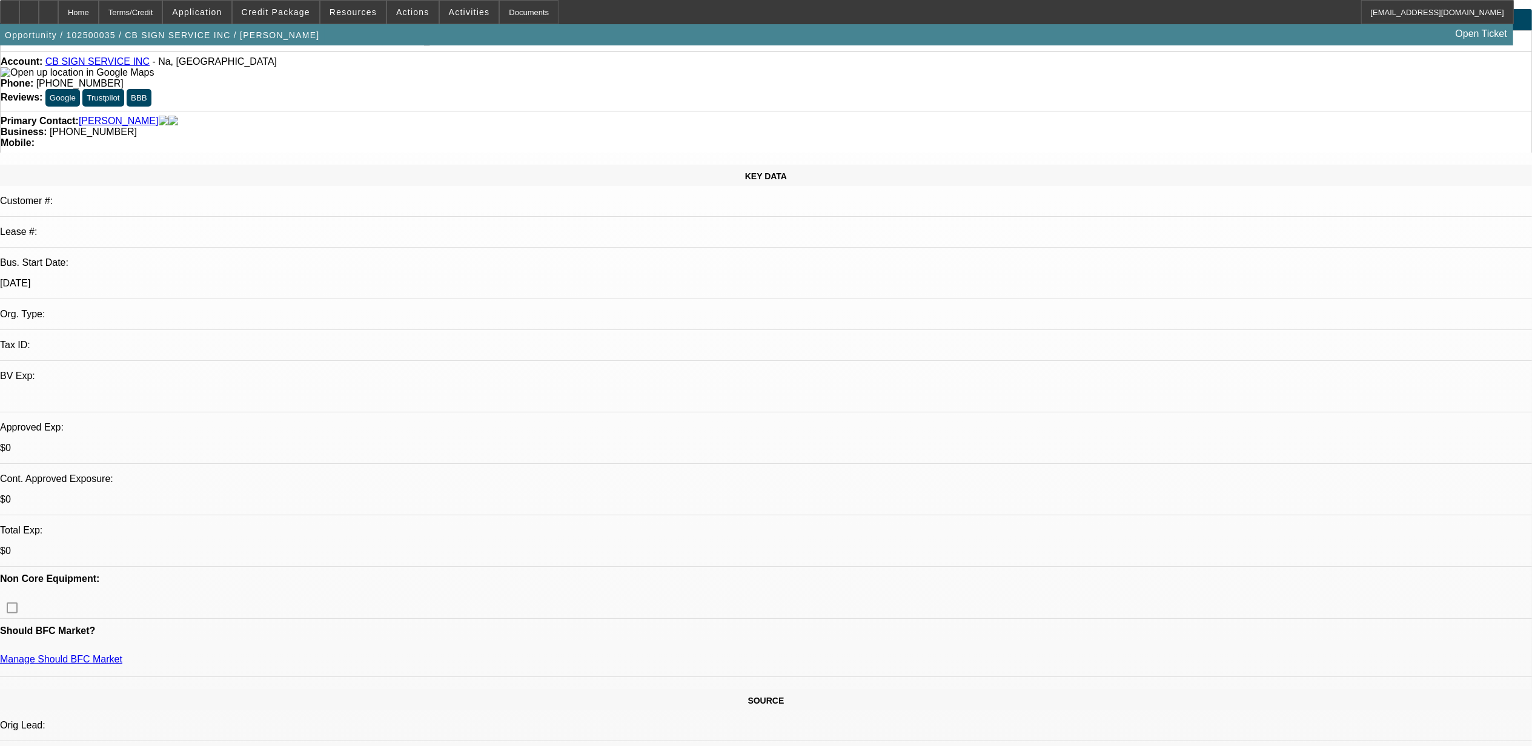
scroll to position [0, 0]
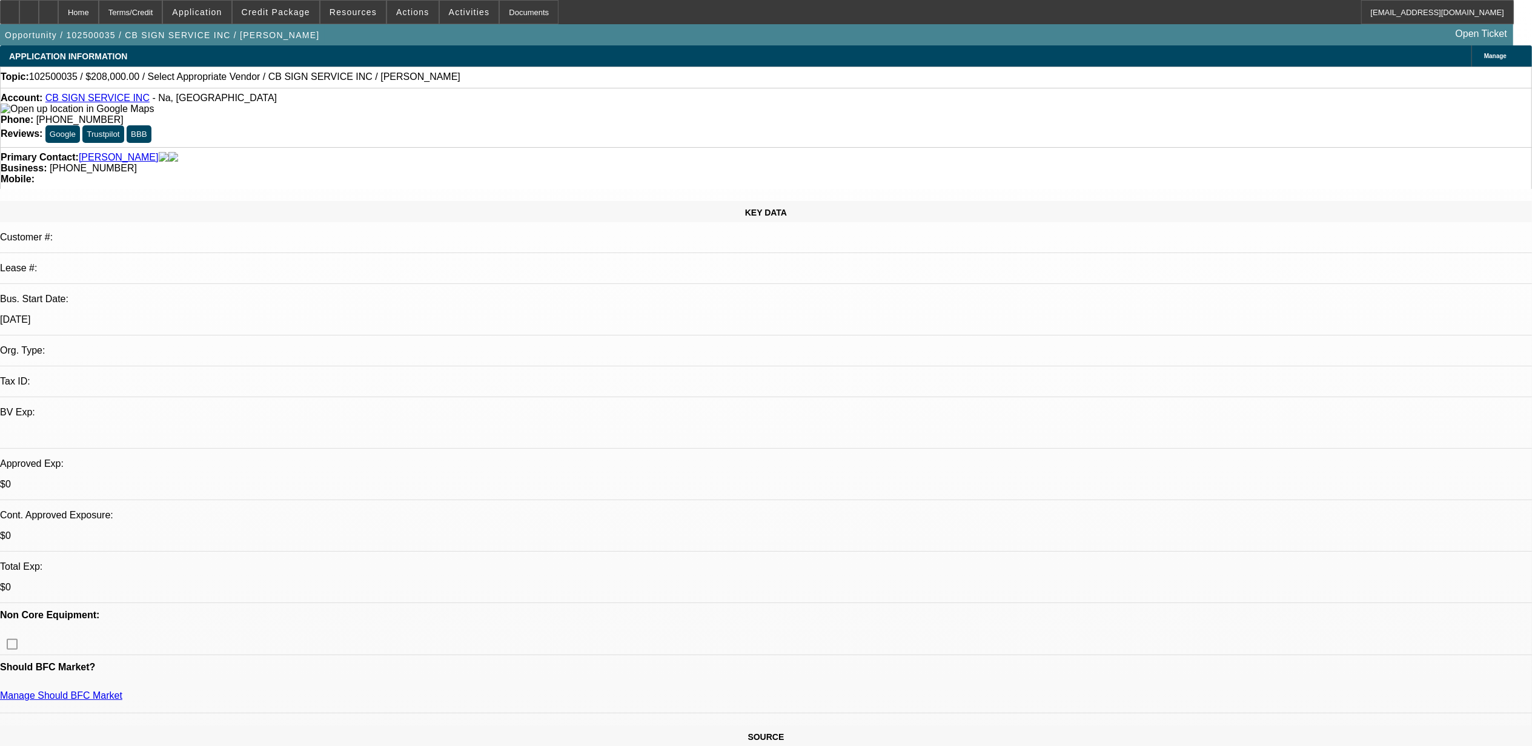
drag, startPoint x: 592, startPoint y: 267, endPoint x: 493, endPoint y: 272, distance: 98.9
drag, startPoint x: 493, startPoint y: 272, endPoint x: 662, endPoint y: 279, distance: 169.2
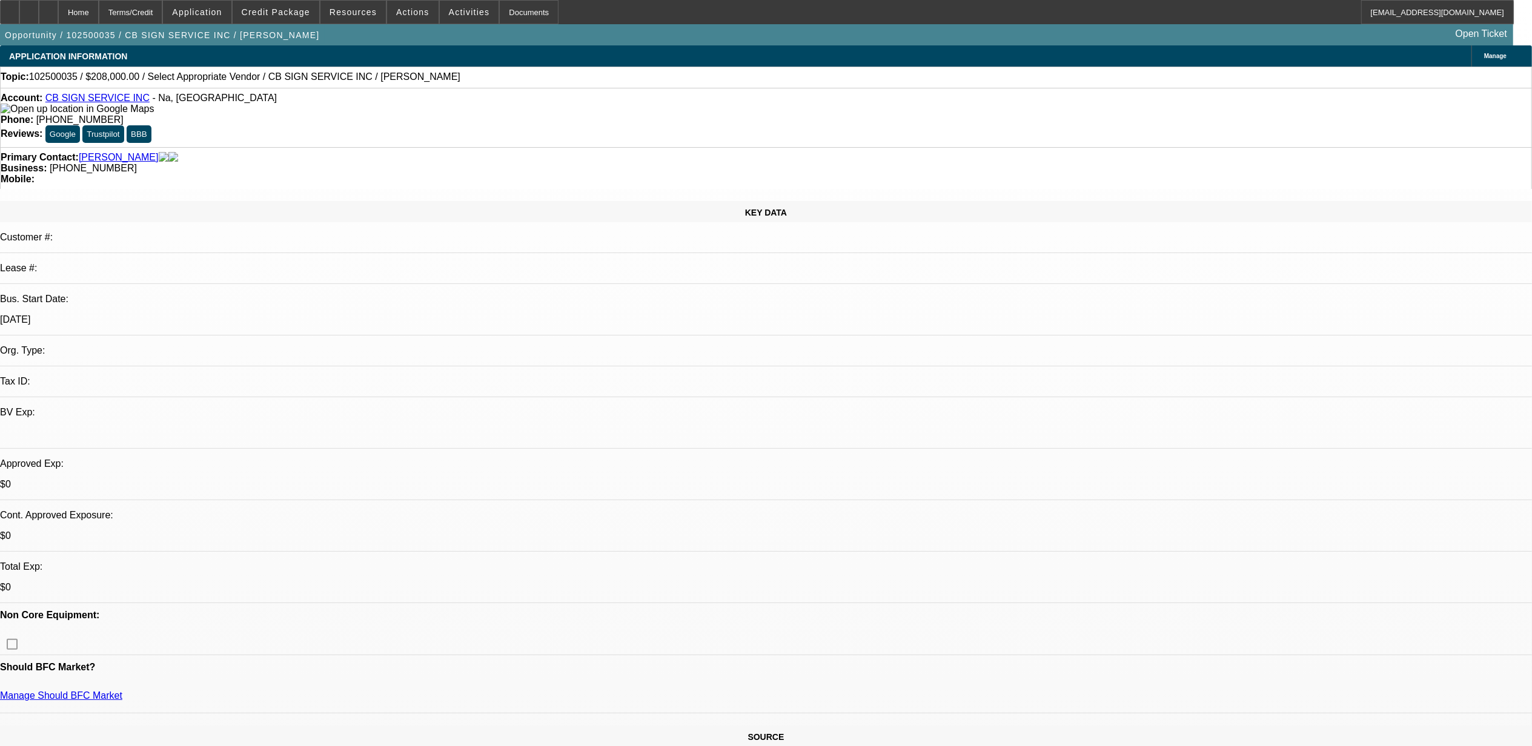
click at [95, 101] on link "CB SIGN SERVICE INC" at bounding box center [97, 98] width 104 height 10
